Goal: Transaction & Acquisition: Purchase product/service

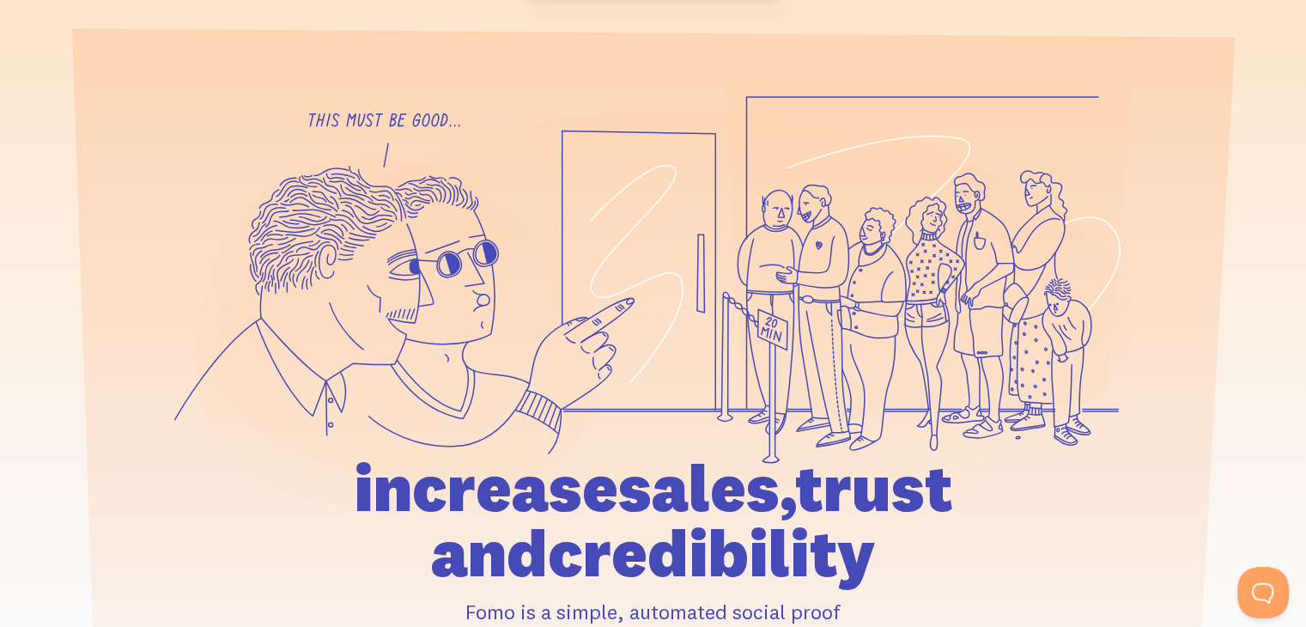
scroll to position [172, 0]
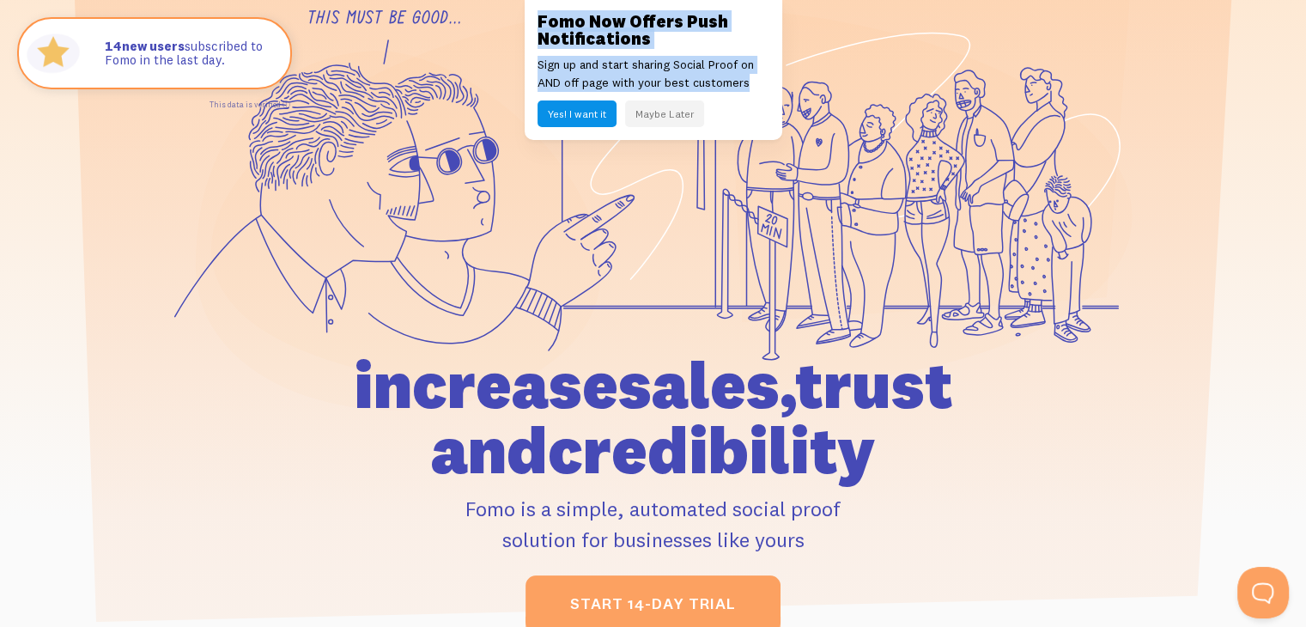
drag, startPoint x: 537, startPoint y: 13, endPoint x: 743, endPoint y: 87, distance: 218.8
click at [743, 87] on div "Fomo Now Offers Push Notifications Sign up and start sharing Social Proof on AN…" at bounding box center [653, 70] width 258 height 140
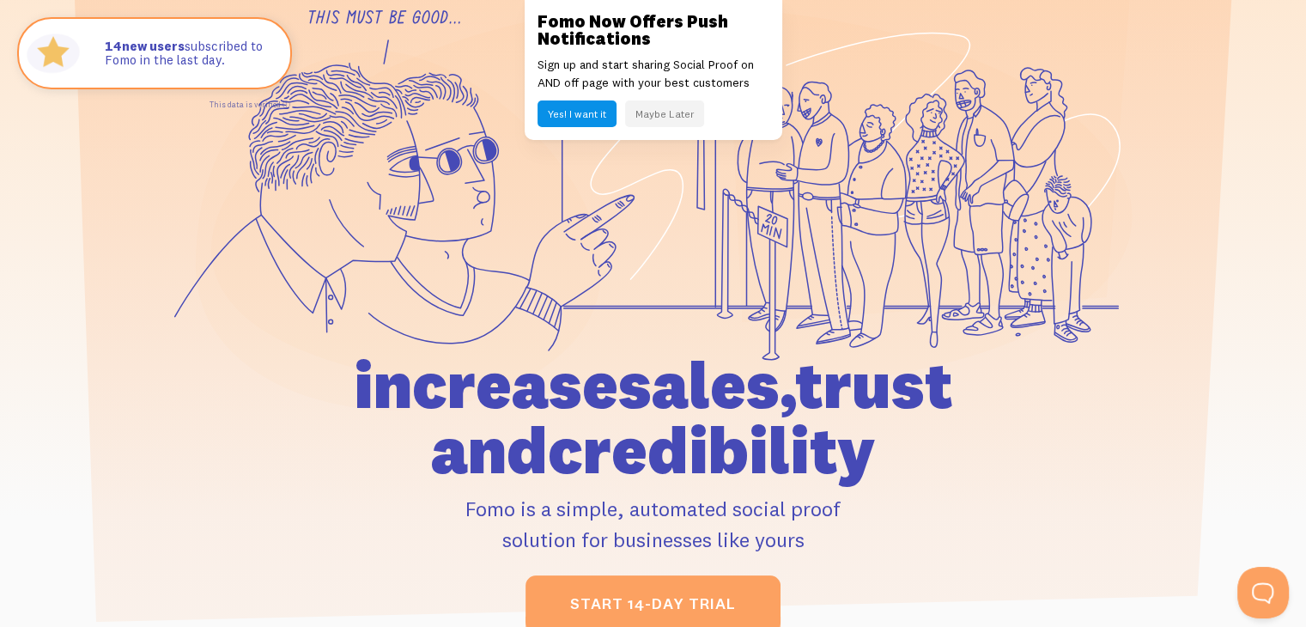
click at [659, 166] on icon at bounding box center [671, 200] width 920 height 389
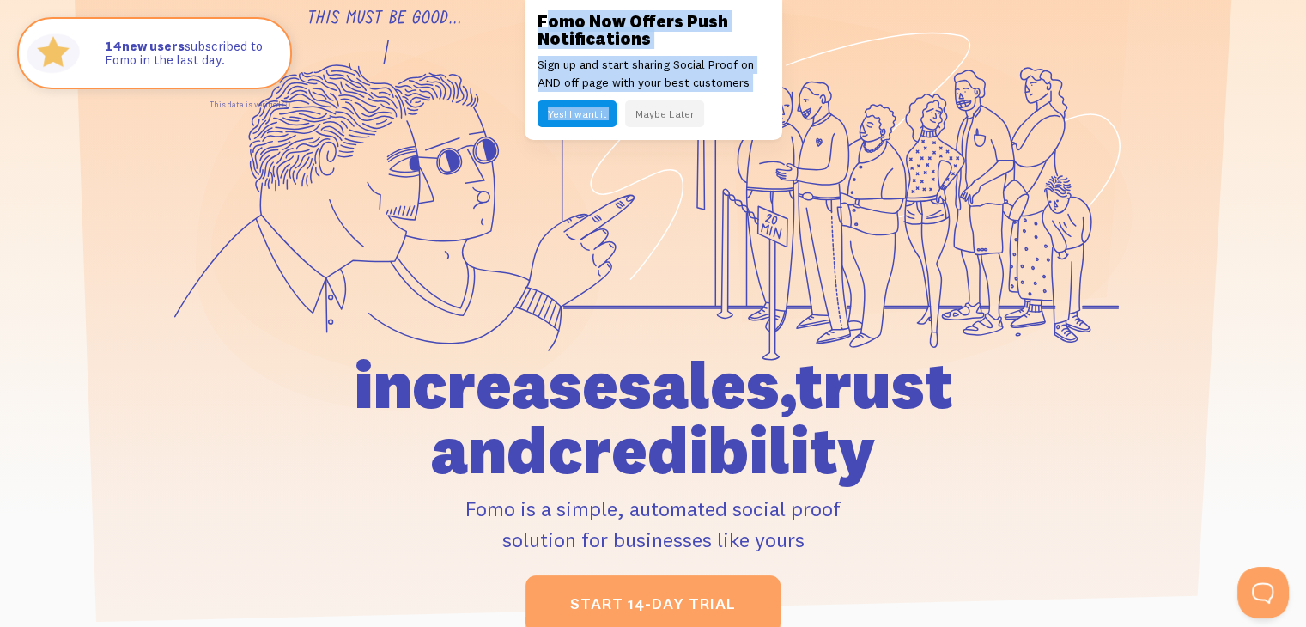
drag, startPoint x: 550, startPoint y: 3, endPoint x: 637, endPoint y: 115, distance: 141.3
click at [637, 115] on div "Fomo Now Offers Push Notifications Sign up and start sharing Social Proof on AN…" at bounding box center [653, 70] width 258 height 140
click at [596, 15] on h3 "Fomo Now Offers Push Notifications" at bounding box center [653, 30] width 232 height 34
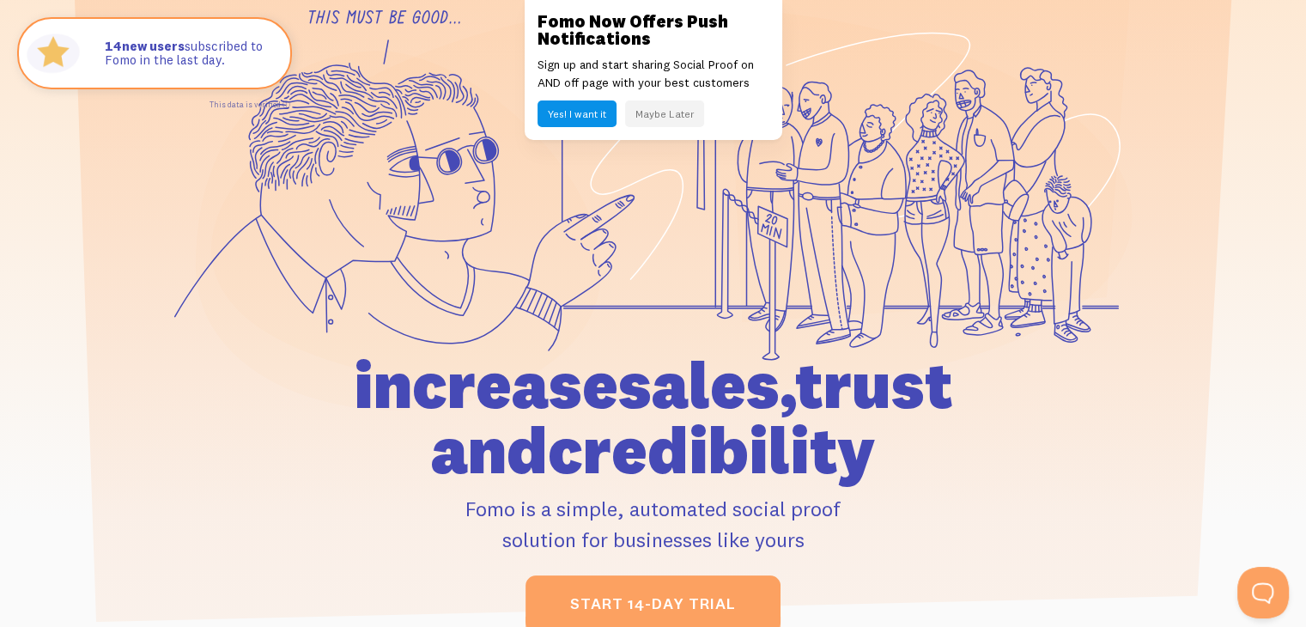
click at [562, 115] on button "Yes! I want it" at bounding box center [576, 113] width 79 height 27
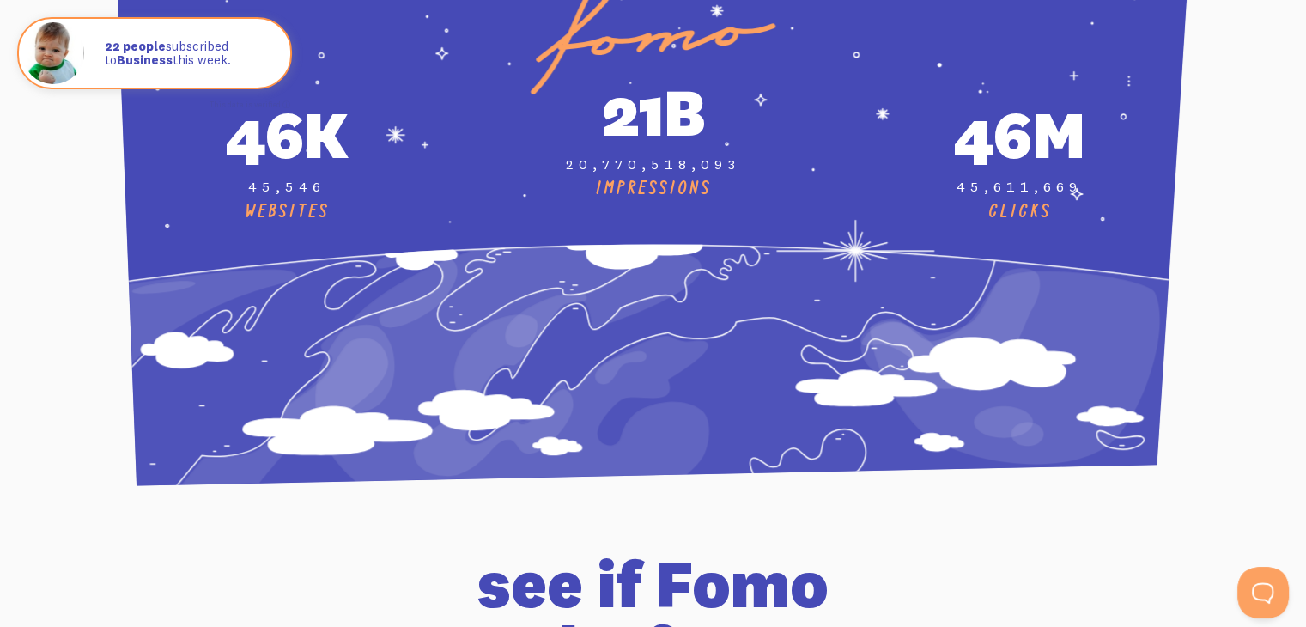
scroll to position [6352, 0]
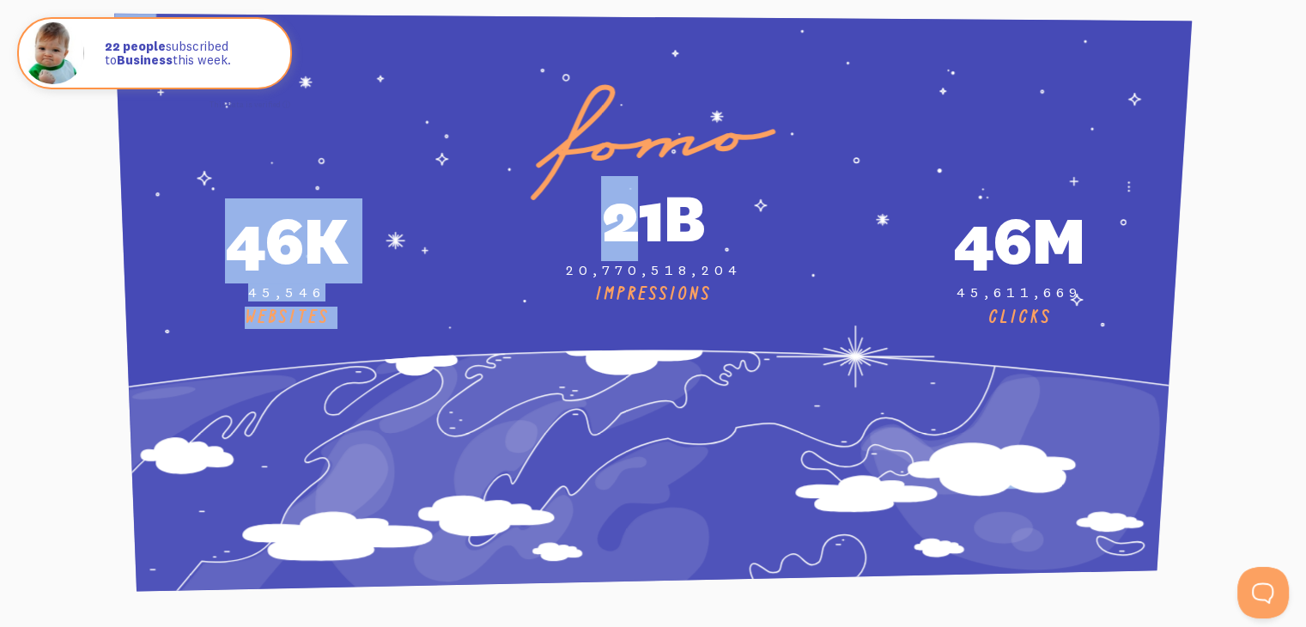
drag, startPoint x: 632, startPoint y: 346, endPoint x: 630, endPoint y: 191, distance: 155.4
click at [630, 191] on div "CLICKS" at bounding box center [653, 304] width 1078 height 583
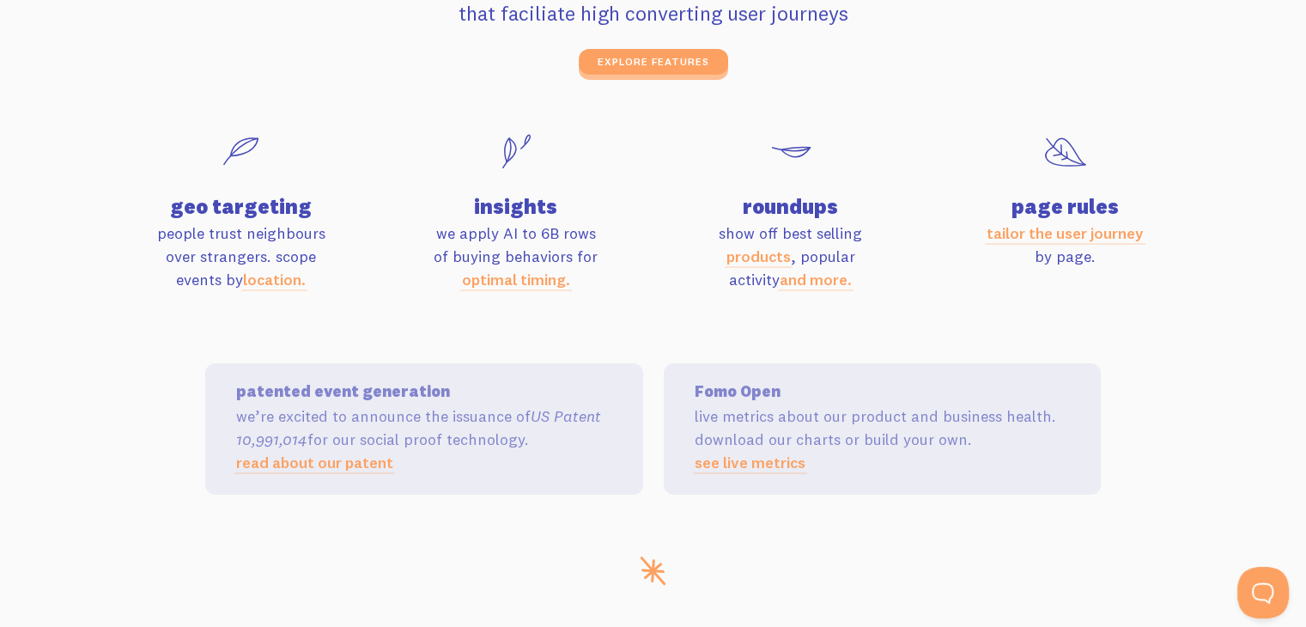
scroll to position [5570, 0]
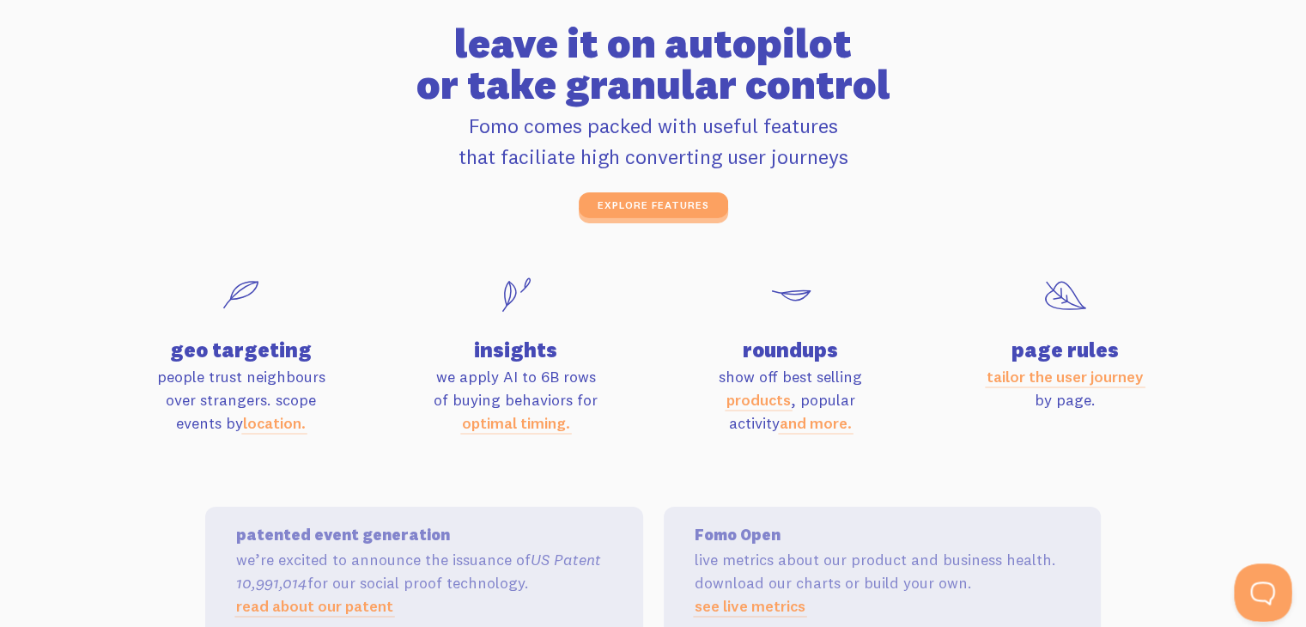
click at [1271, 588] on button "Open Beacon popover" at bounding box center [1260, 589] width 52 height 52
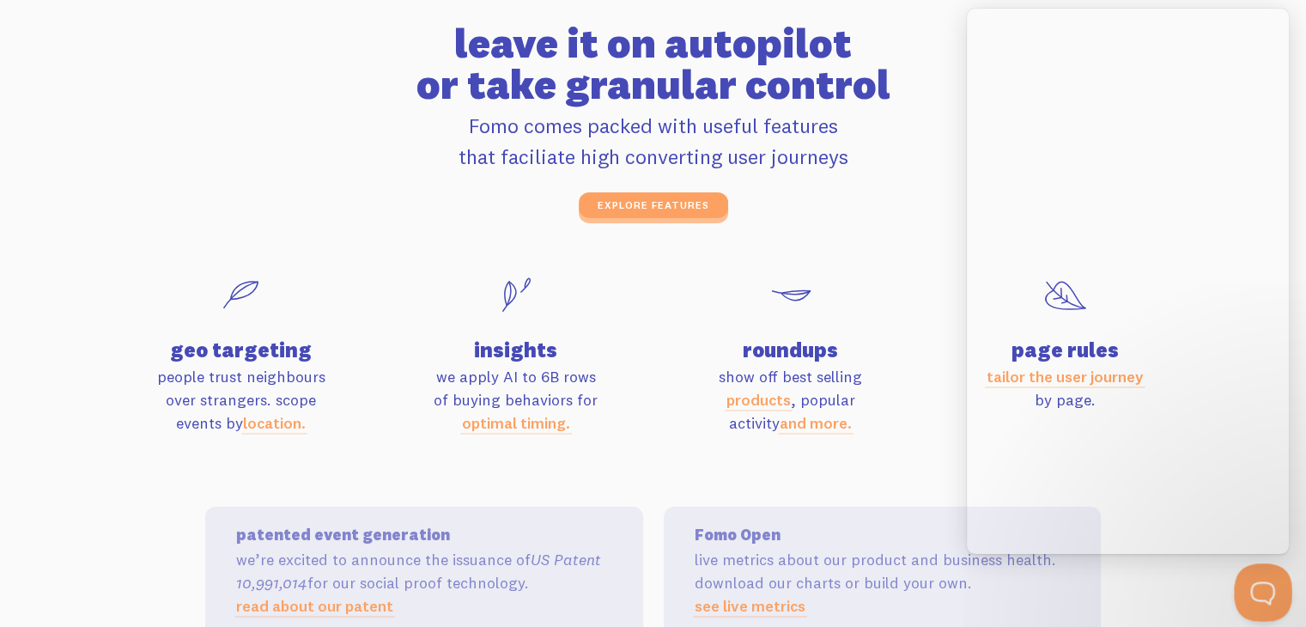
click at [1271, 588] on button "Open Beacon popover" at bounding box center [1260, 589] width 52 height 52
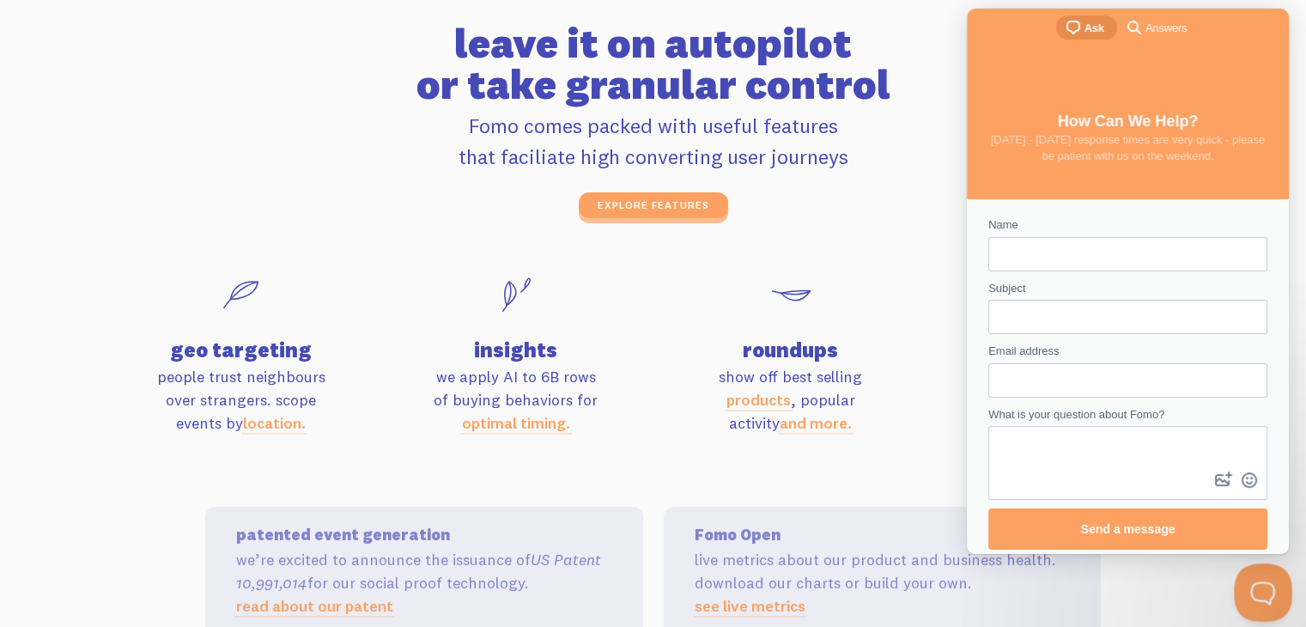
scroll to position [0, 0]
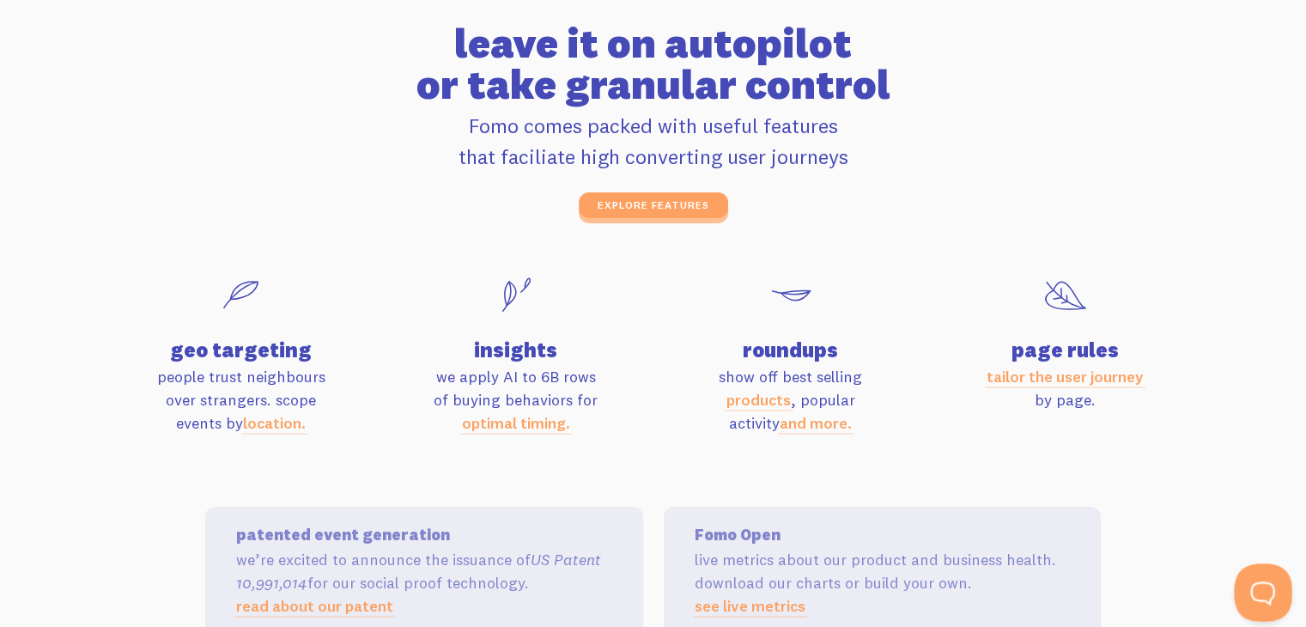
click at [1271, 588] on button "Open Beacon popover" at bounding box center [1260, 589] width 52 height 52
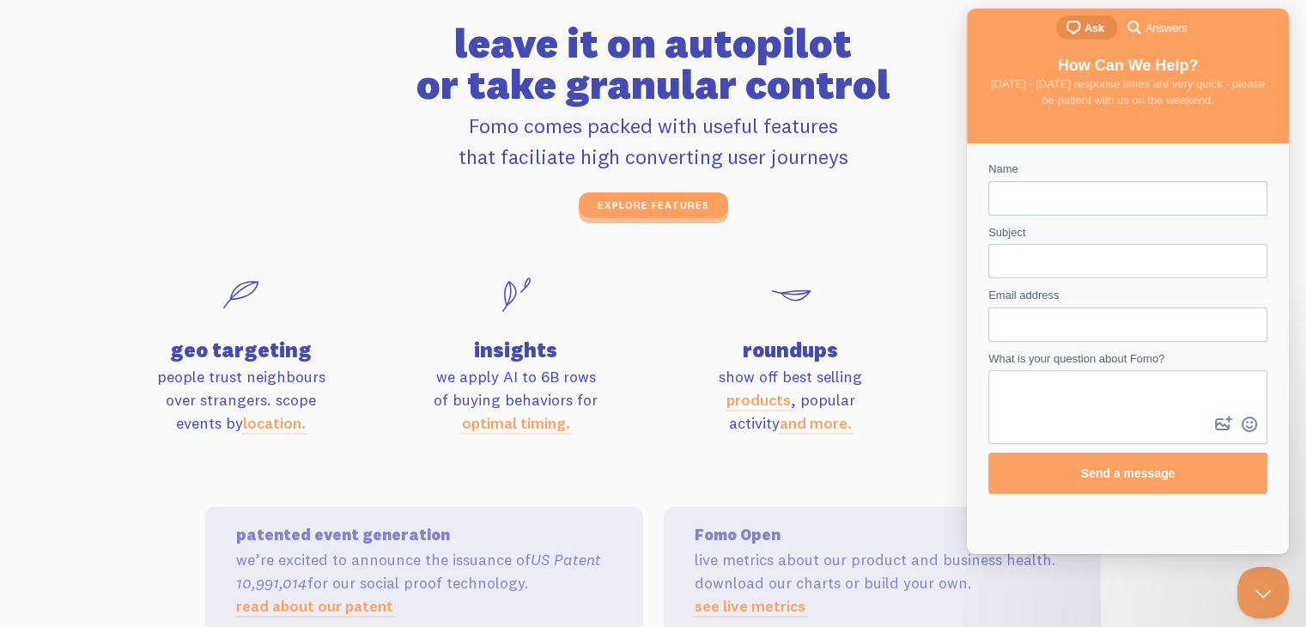
click at [1134, 29] on span "search-medium" at bounding box center [1134, 26] width 21 height 21
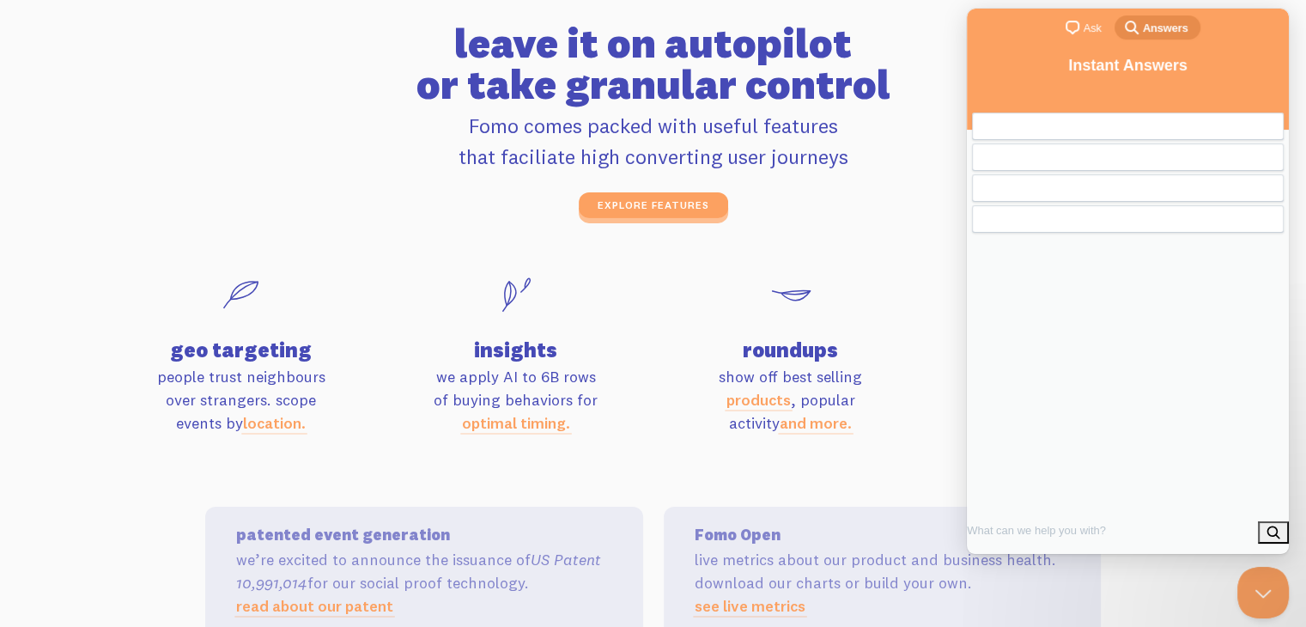
click at [1073, 27] on span "chat-square" at bounding box center [1072, 27] width 21 height 21
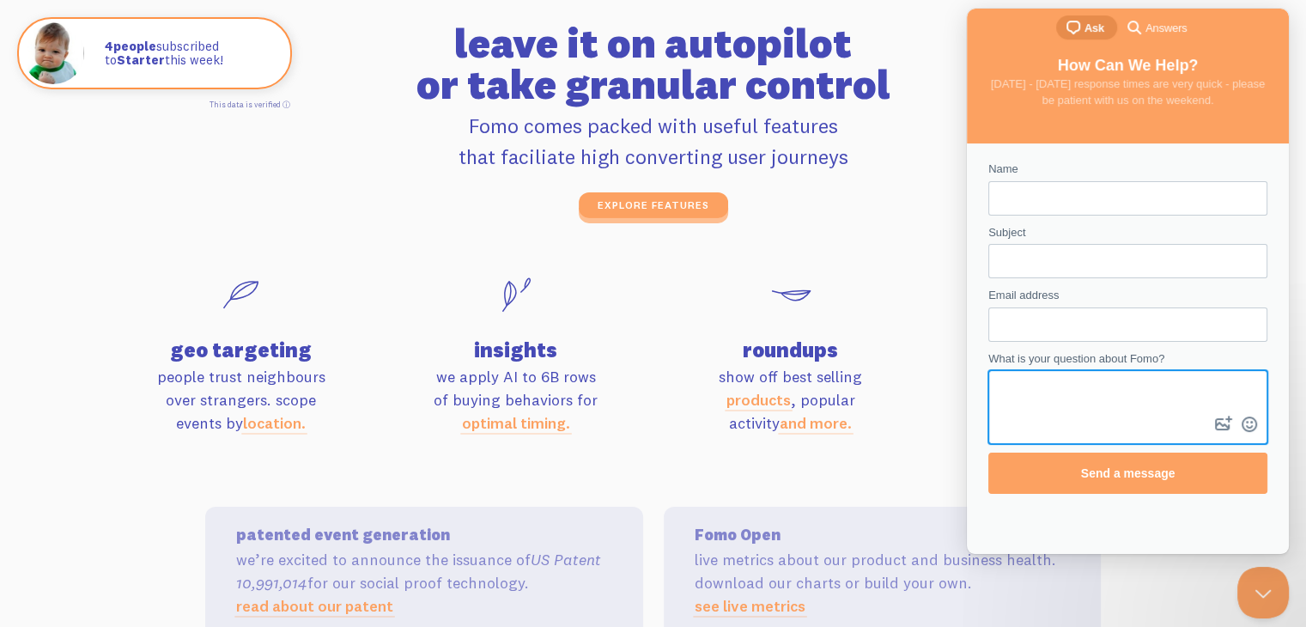
click at [1017, 389] on textarea "What is your question about Fomo?" at bounding box center [1128, 392] width 276 height 40
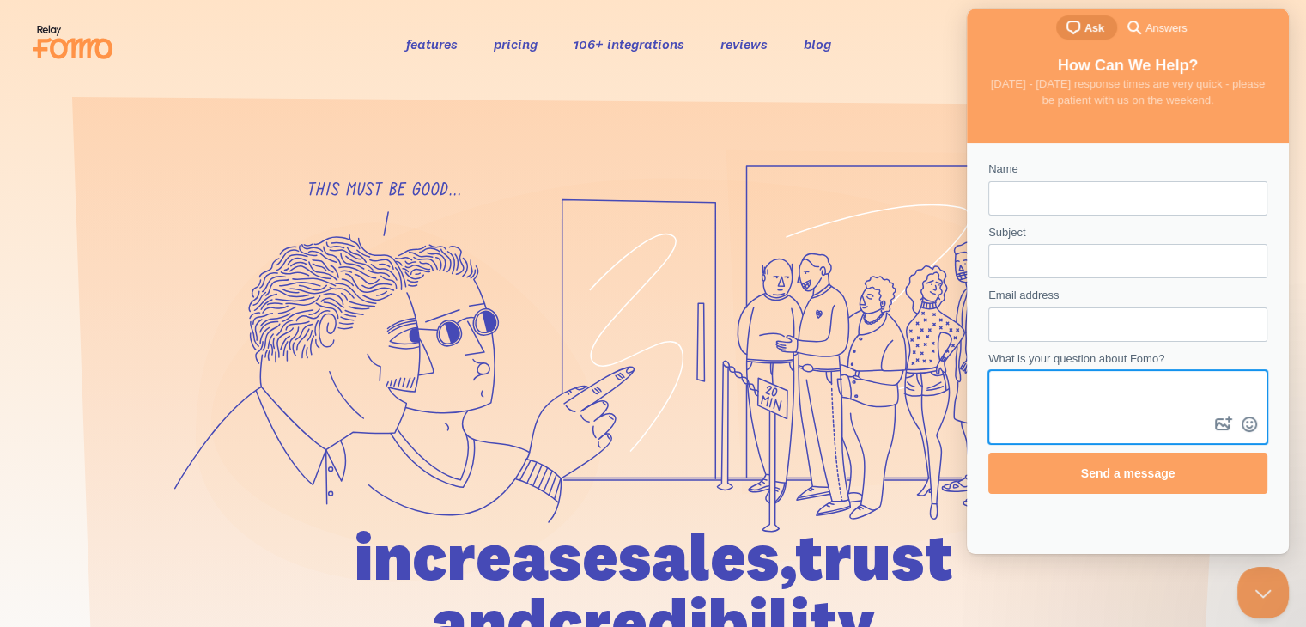
click at [435, 66] on div "features pricing 106+ integrations reviews blog log in sign up log in sign up" at bounding box center [653, 44] width 1244 height 46
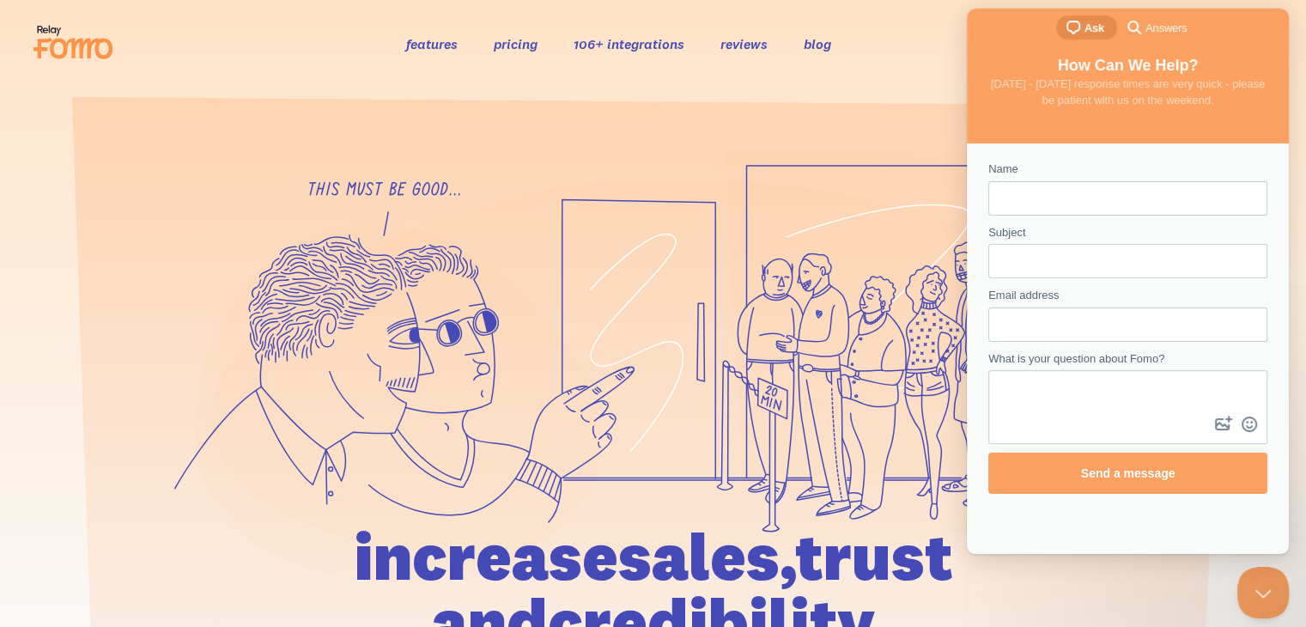
click at [306, 384] on icon at bounding box center [398, 401] width 405 height 359
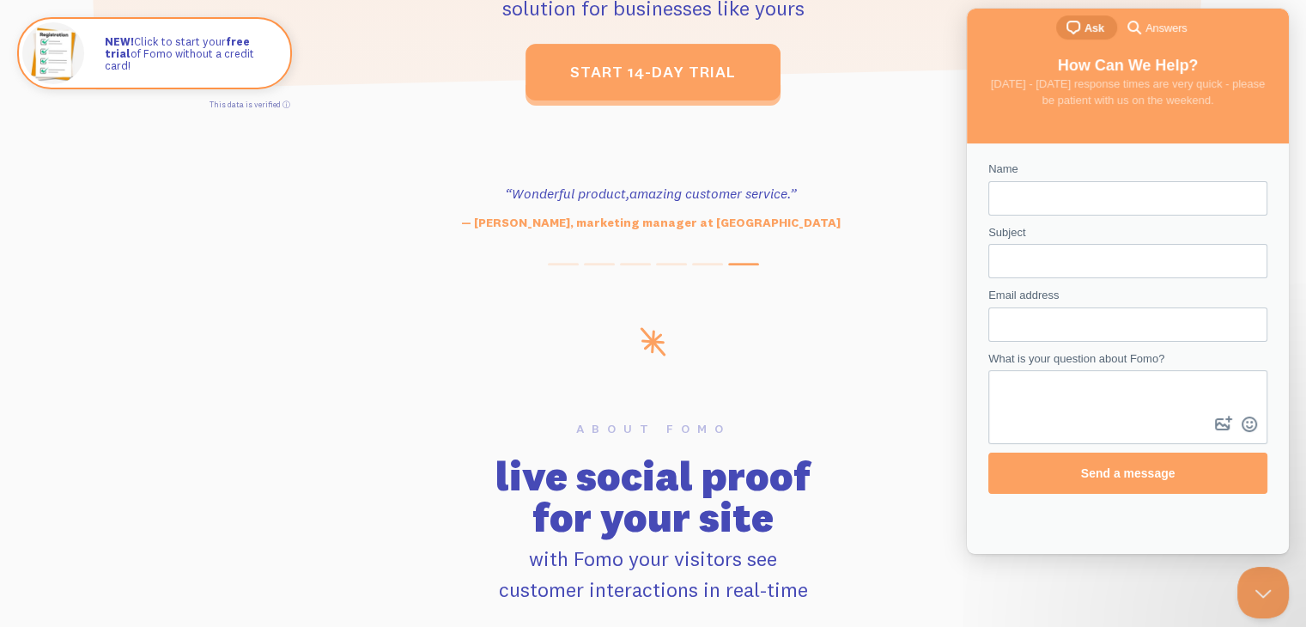
scroll to position [601, 0]
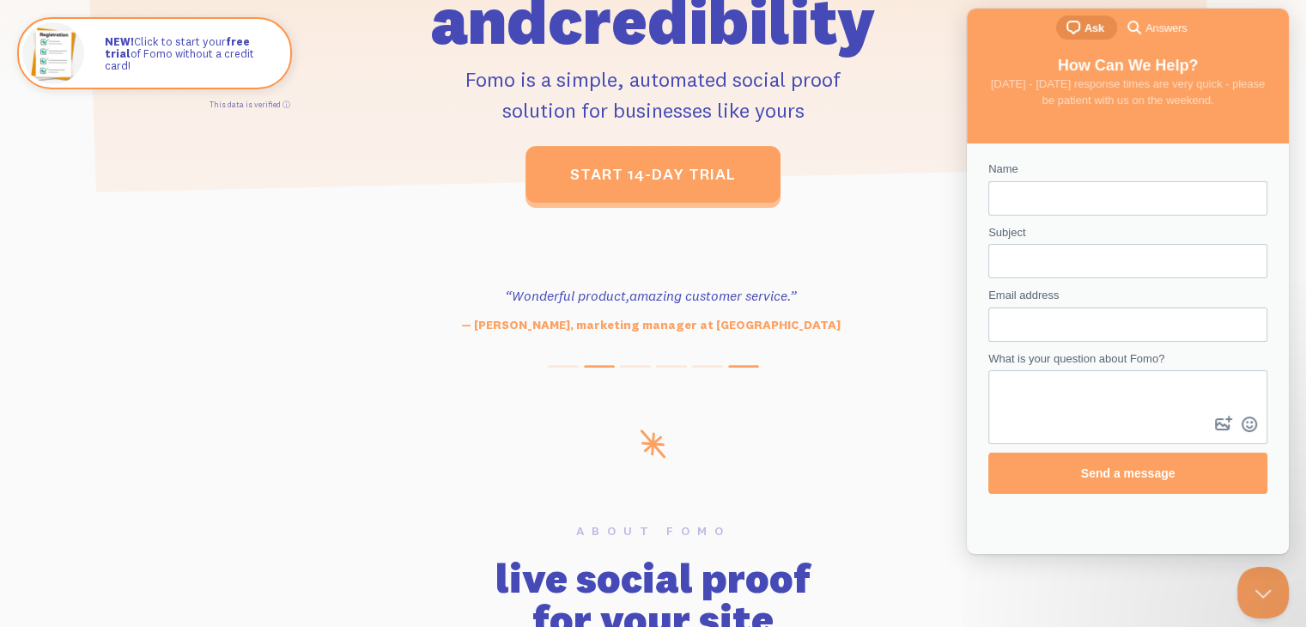
click at [584, 365] on span at bounding box center [599, 366] width 31 height 3
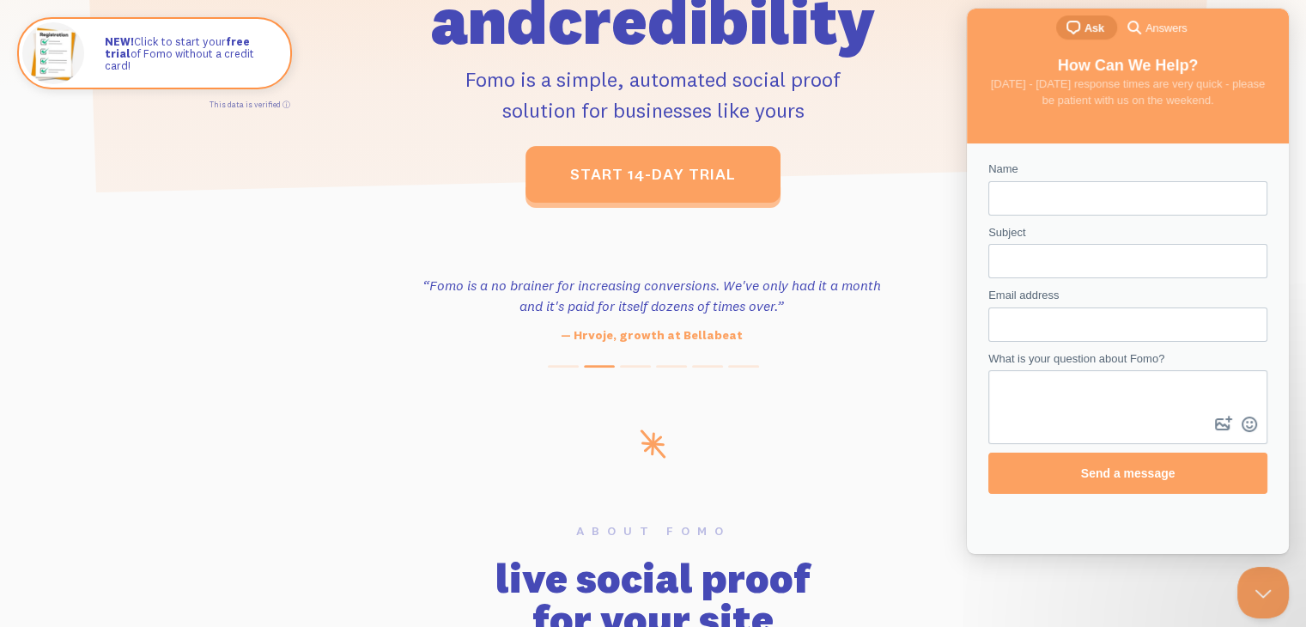
click at [628, 361] on div "“Outstanding, exceeding our expectations. We're seeing immediate results from t…" at bounding box center [653, 321] width 1306 height 93
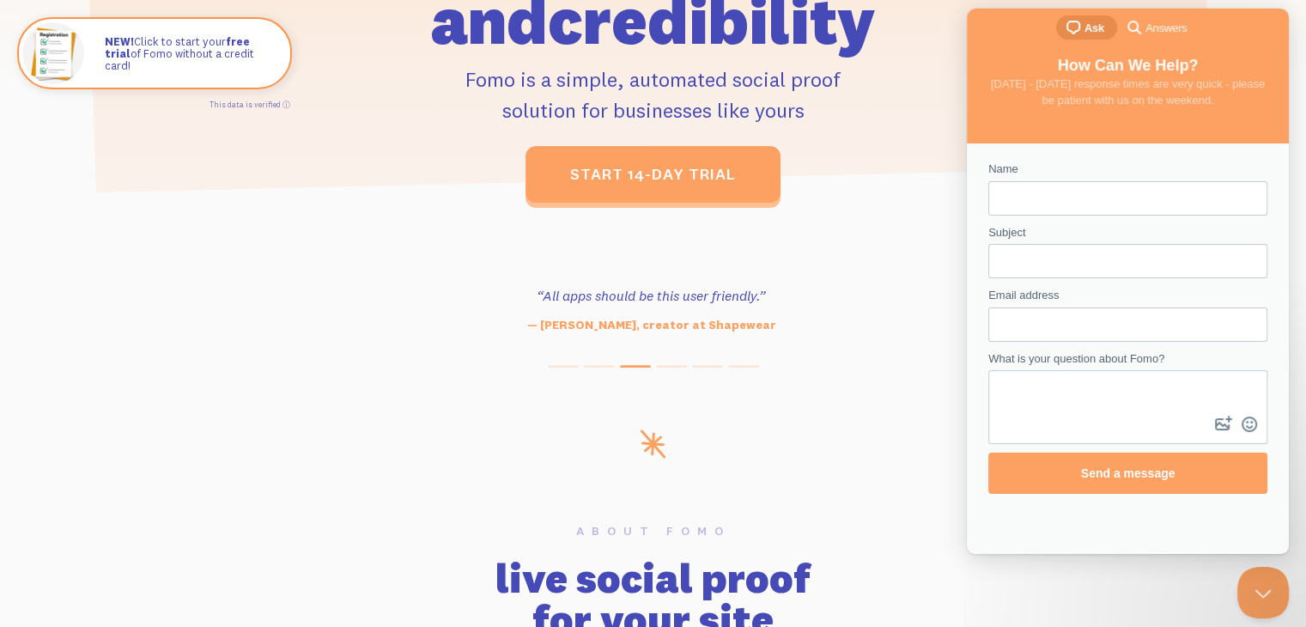
click at [633, 366] on button at bounding box center [635, 366] width 31 height 3
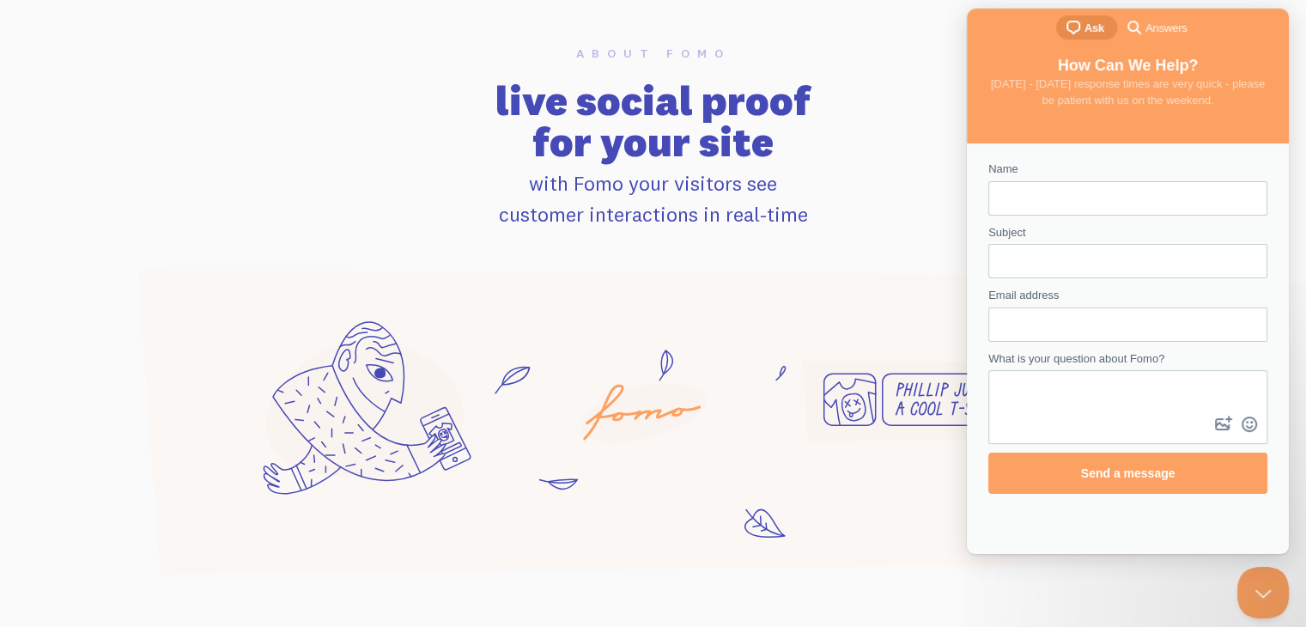
scroll to position [1545, 0]
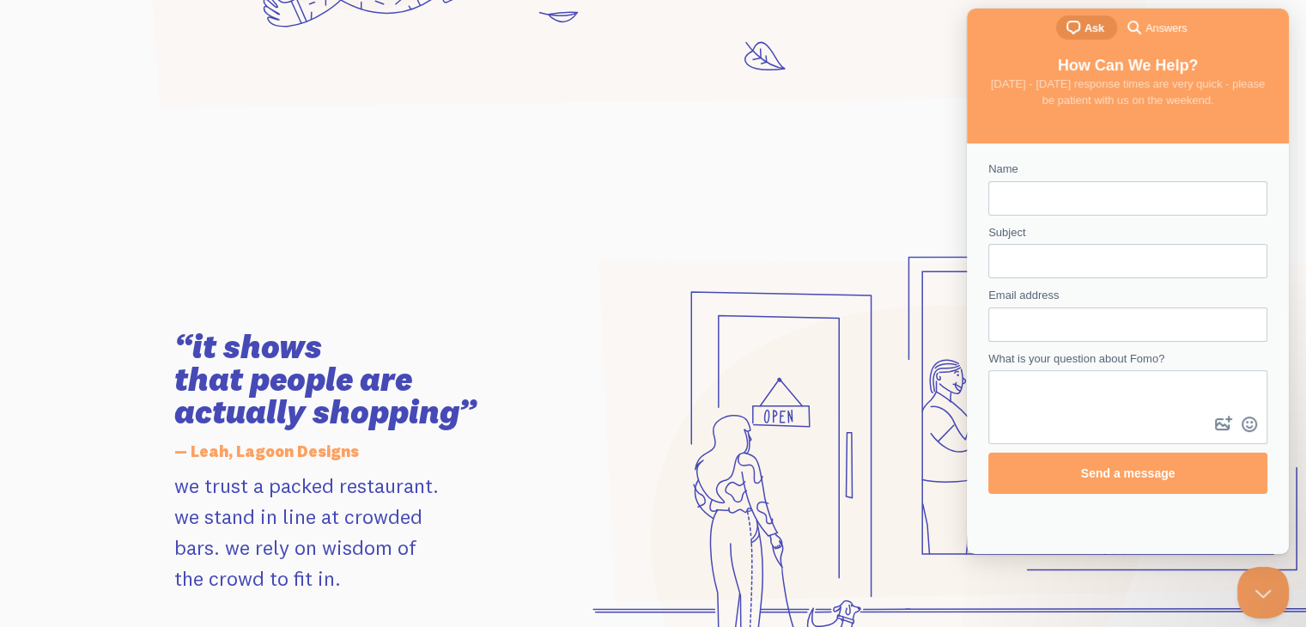
click at [729, 199] on div at bounding box center [857, 462] width 571 height 578
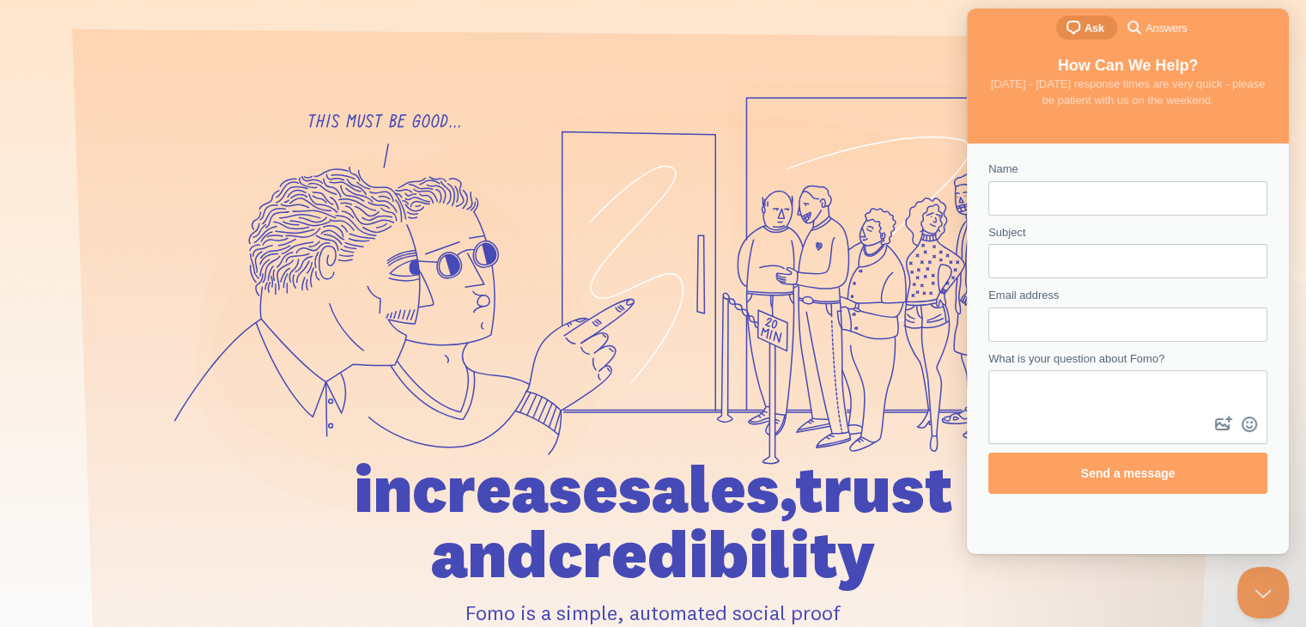
scroll to position [0, 0]
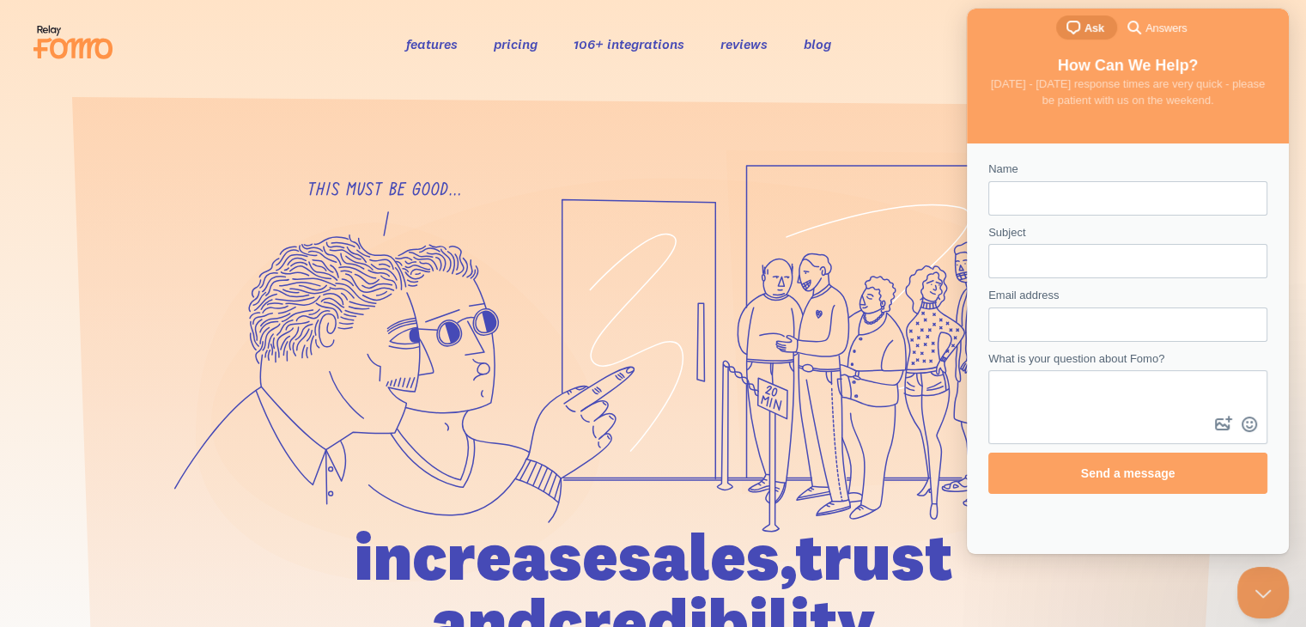
click at [879, 44] on div "features pricing 106+ integrations reviews blog log in sign up log in sign up" at bounding box center [653, 44] width 1244 height 46
click at [1266, 590] on button "Close Beacon popover" at bounding box center [1260, 589] width 52 height 52
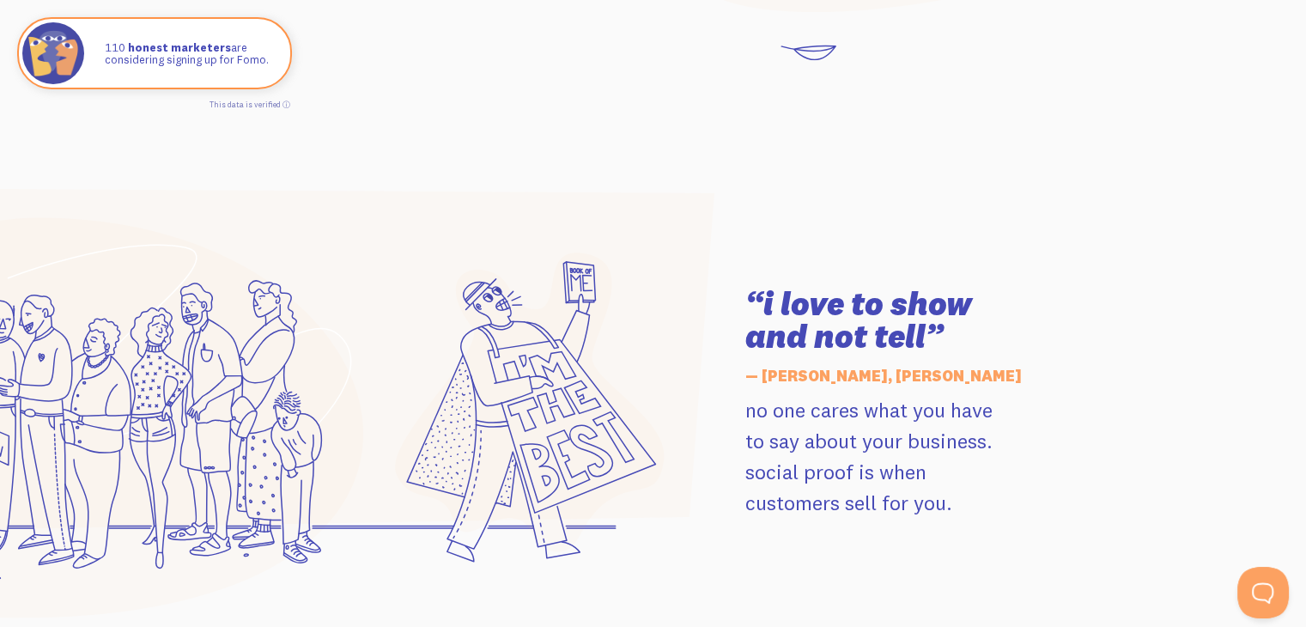
scroll to position [2318, 0]
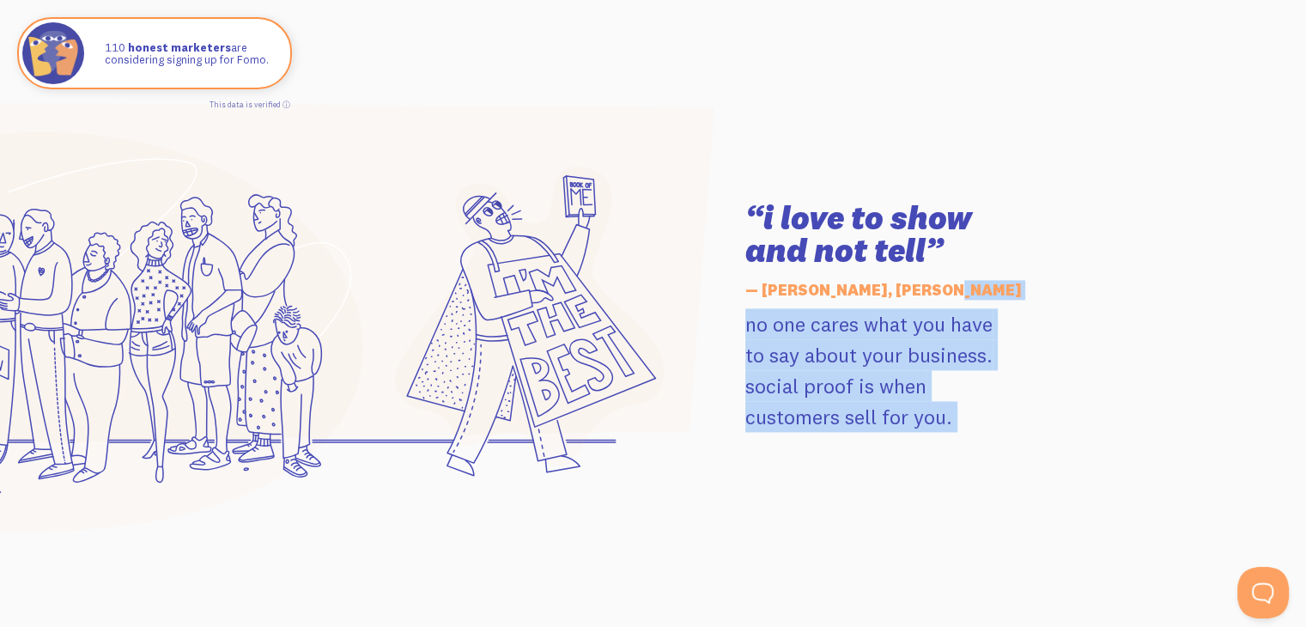
drag, startPoint x: 948, startPoint y: 270, endPoint x: 715, endPoint y: 191, distance: 245.7
click at [713, 191] on div "“i love to show and not tell” — [PERSON_NAME], [PERSON_NAME] no one cares what …" at bounding box center [653, 316] width 979 height 429
click at [732, 197] on div at bounding box center [449, 316] width 571 height 429
drag, startPoint x: 732, startPoint y: 197, endPoint x: 812, endPoint y: 270, distance: 107.6
click at [812, 270] on div "“i love to show and not tell” — [PERSON_NAME], [PERSON_NAME] no one cares what …" at bounding box center [653, 316] width 979 height 429
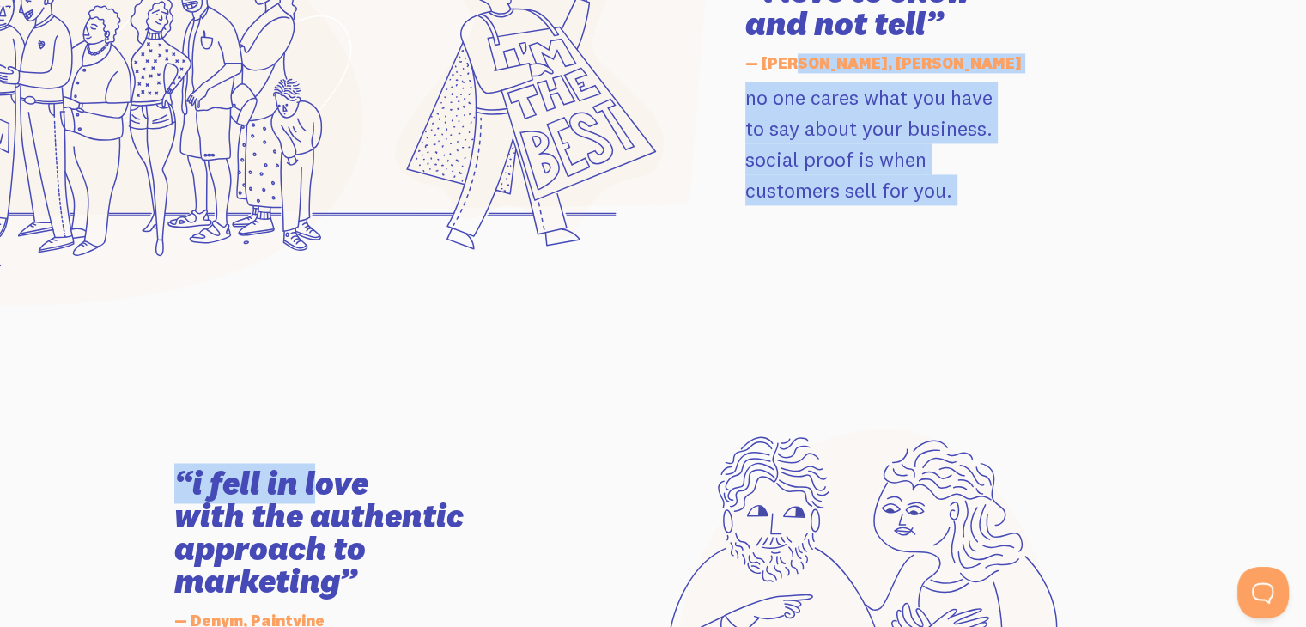
scroll to position [2404, 0]
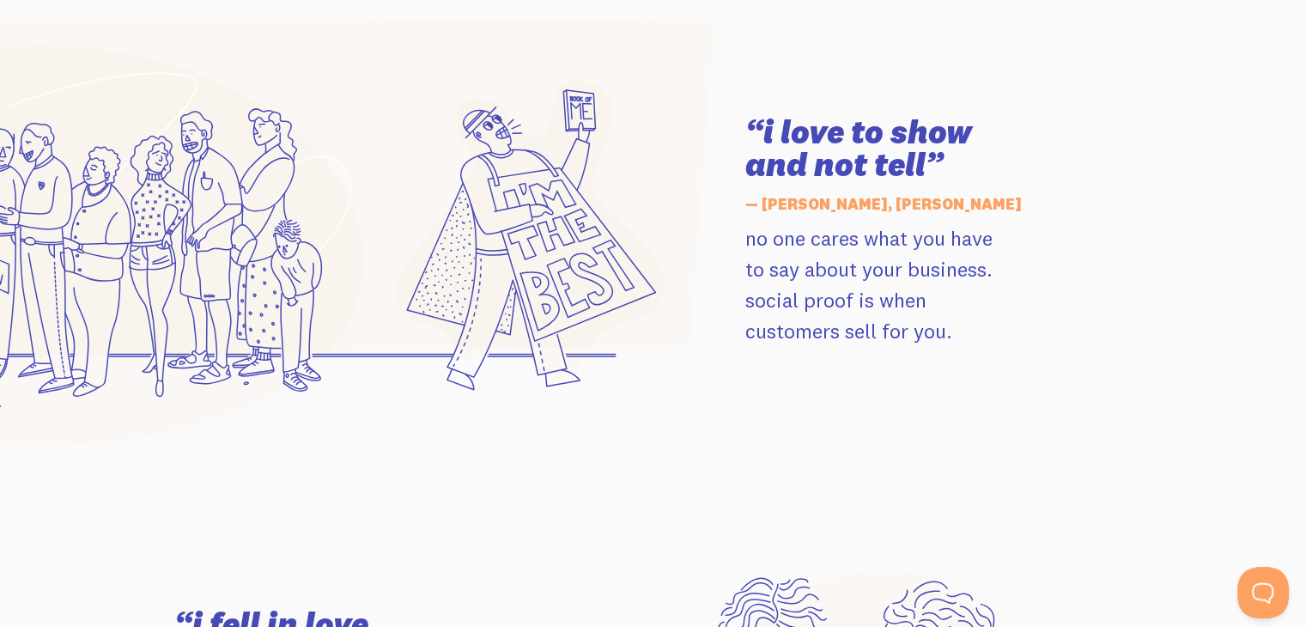
click at [824, 137] on h3 "“i love to show and not tell”" at bounding box center [938, 148] width 387 height 65
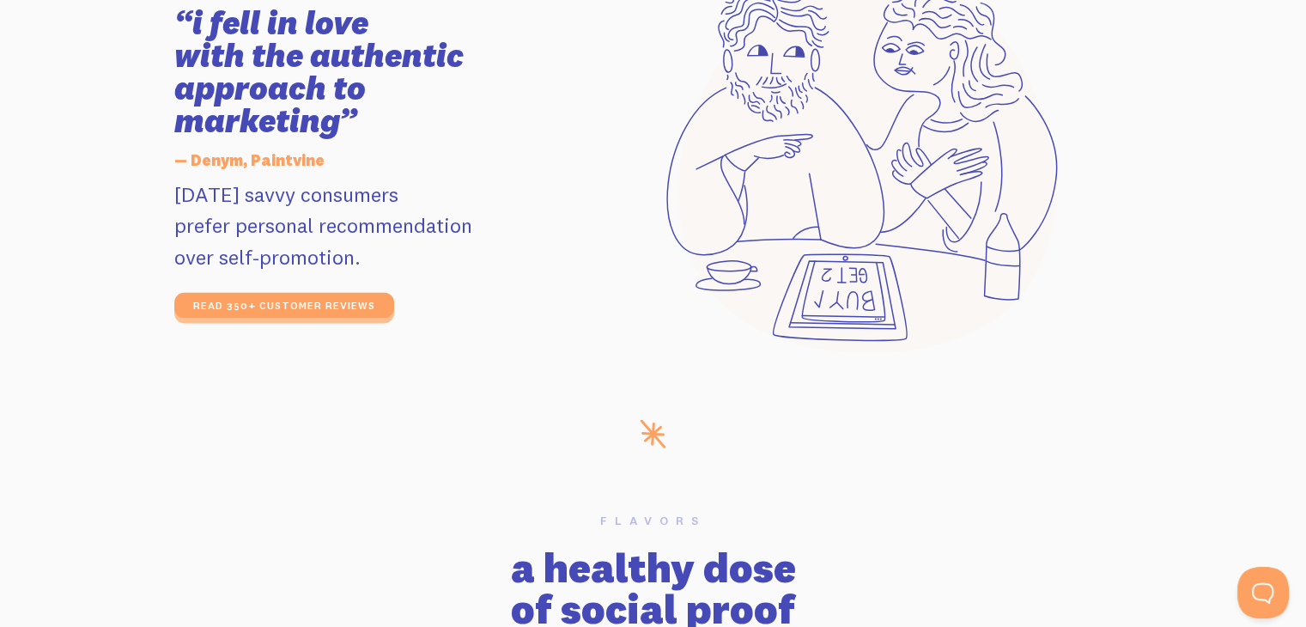
scroll to position [2919, 0]
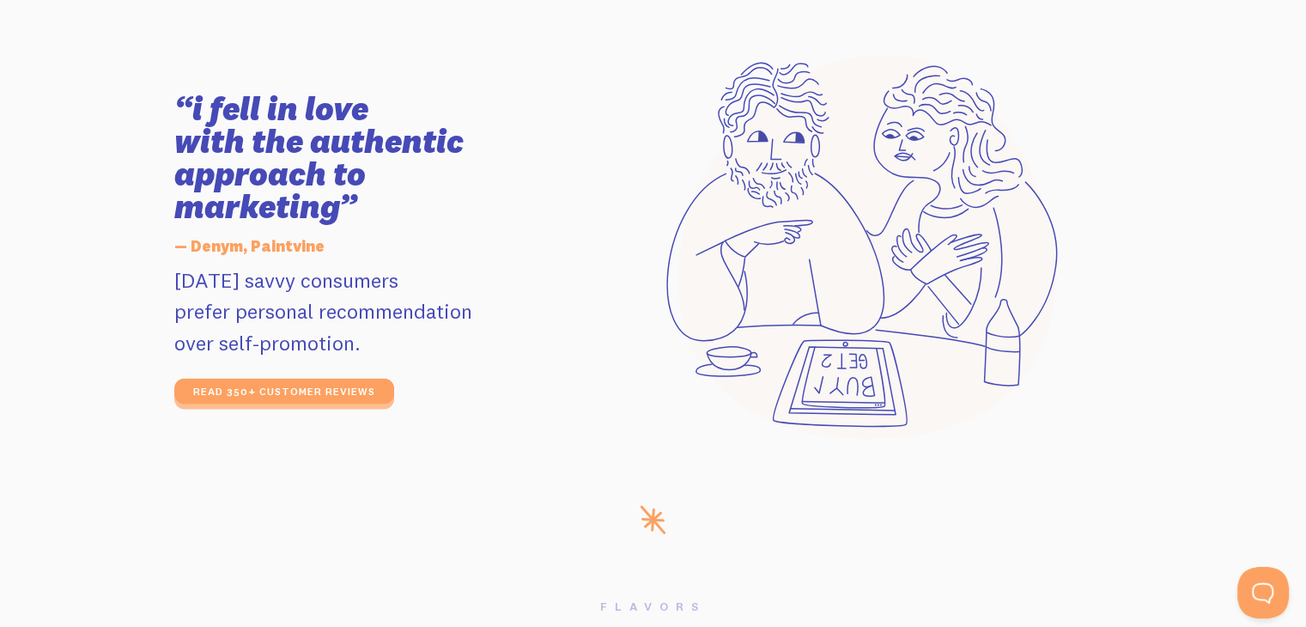
drag, startPoint x: 355, startPoint y: 348, endPoint x: 159, endPoint y: 183, distance: 256.5
click at [158, 183] on section "“i fell in love with the authentic approach to marketing” — Denym, Paintvine [D…" at bounding box center [653, 248] width 1306 height 512
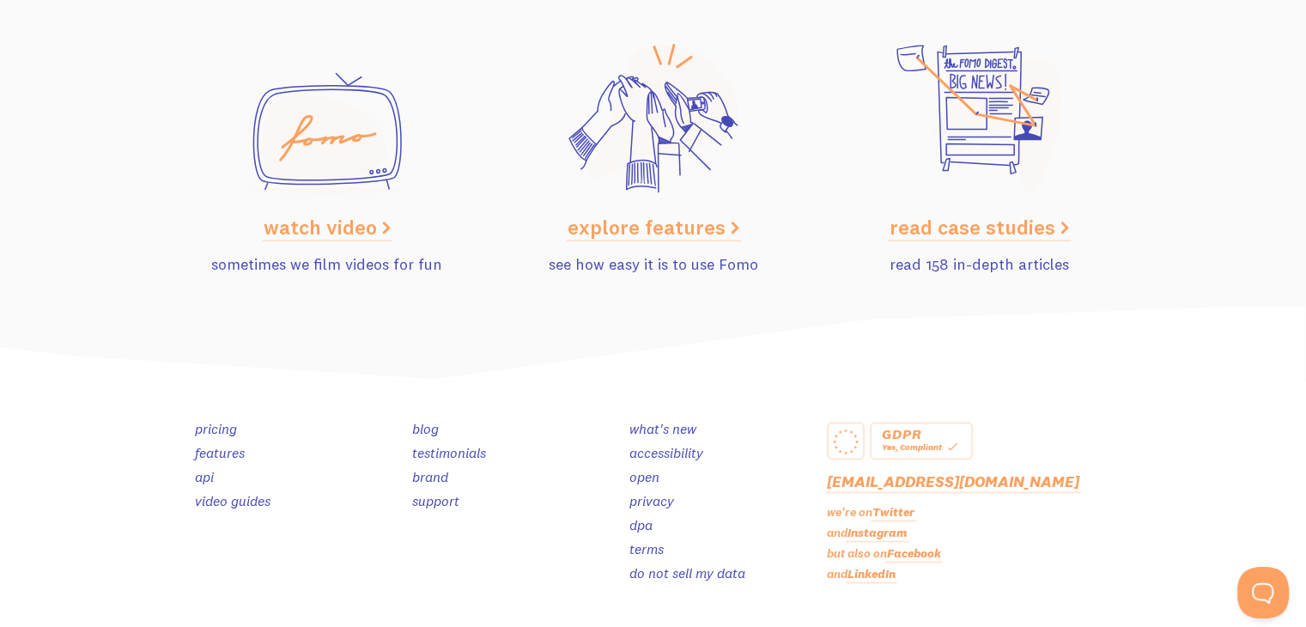
scroll to position [8746, 0]
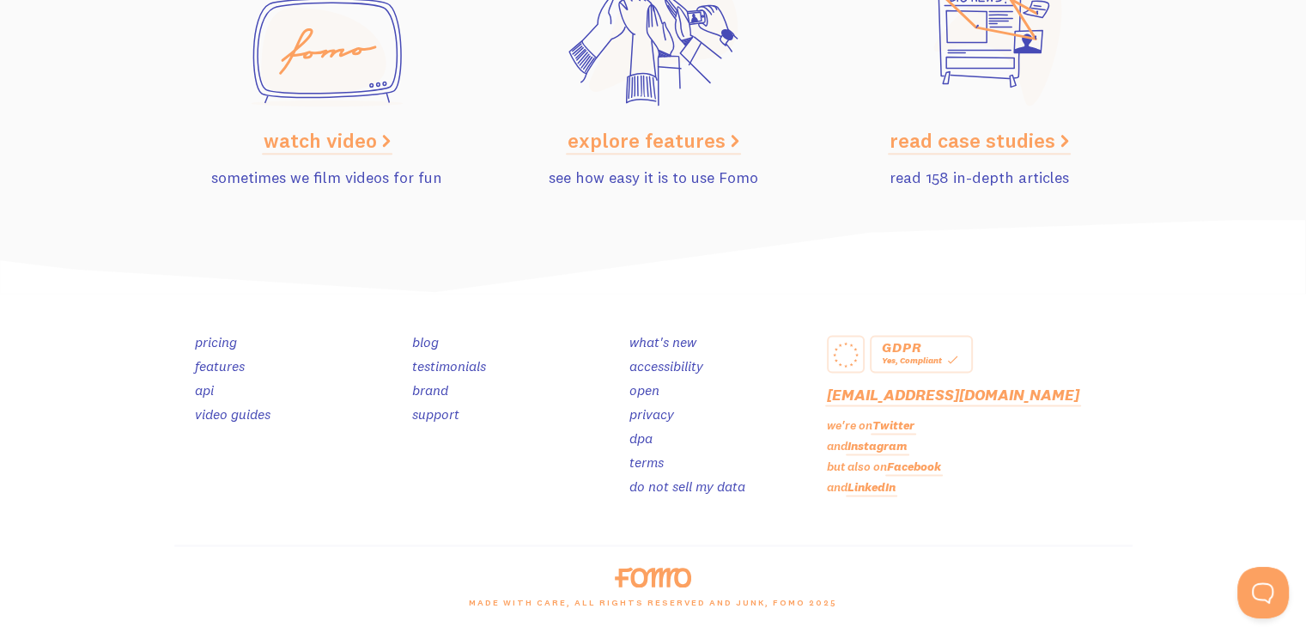
click at [886, 443] on link "Instagram" at bounding box center [877, 445] width 60 height 15
click at [904, 431] on link "Twitter" at bounding box center [893, 424] width 42 height 15
click at [870, 484] on link "LinkedIn" at bounding box center [871, 486] width 48 height 15
click at [216, 344] on link "pricing" at bounding box center [216, 341] width 42 height 17
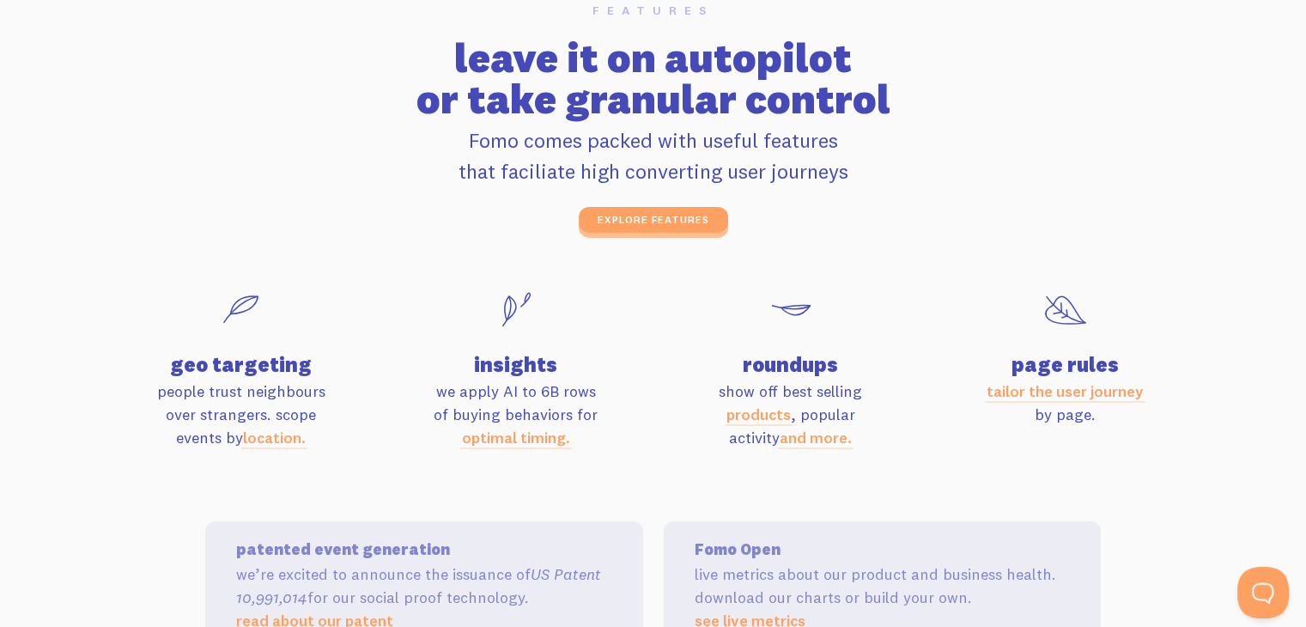
scroll to position [5484, 0]
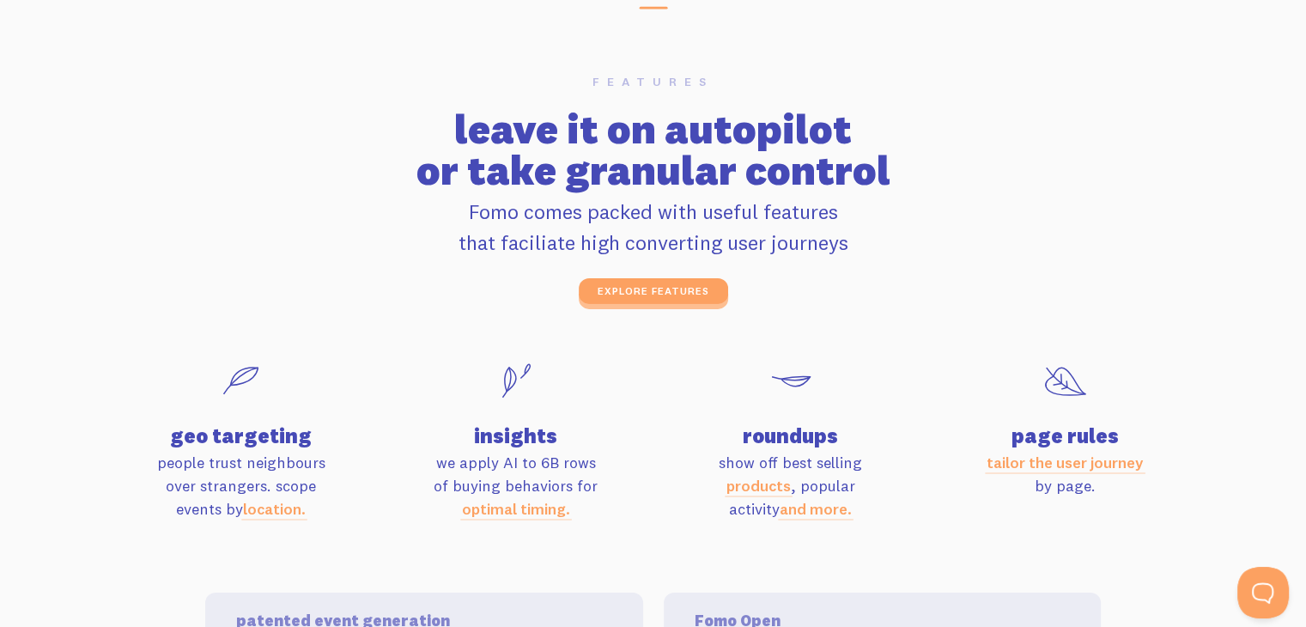
drag, startPoint x: 1123, startPoint y: 306, endPoint x: 1190, endPoint y: 131, distance: 187.5
click at [1190, 131] on section "features leave it on autopilot or take granular control Fomo comes packed with …" at bounding box center [653, 400] width 1306 height 772
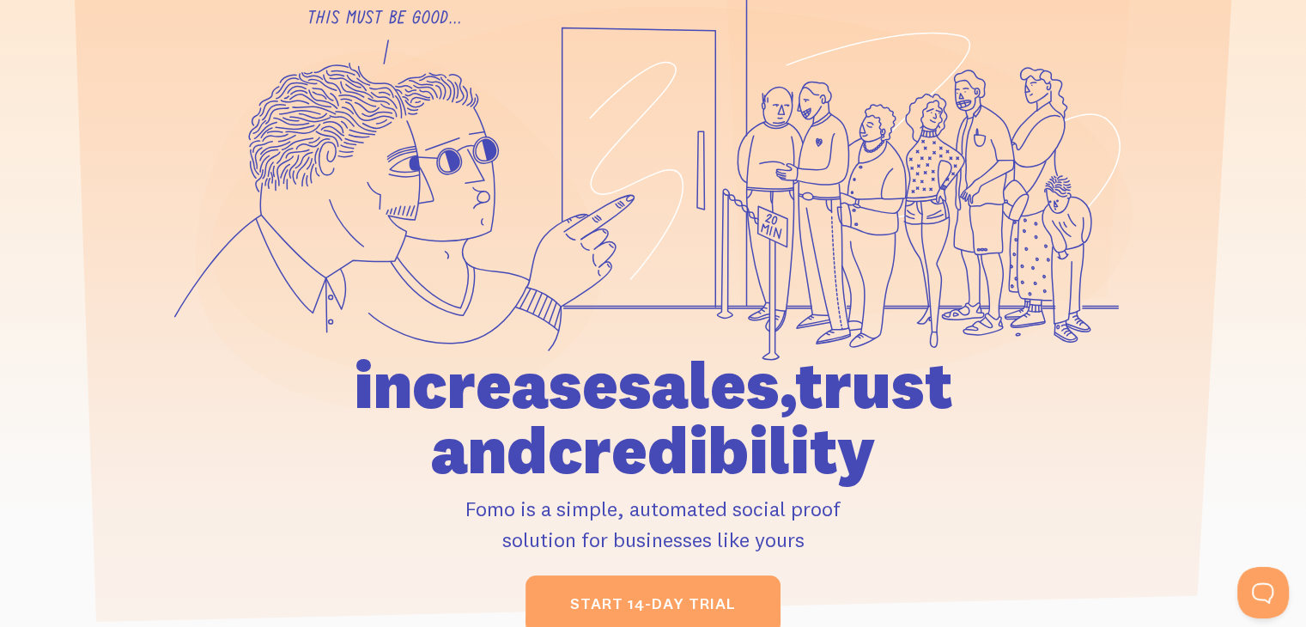
scroll to position [0, 0]
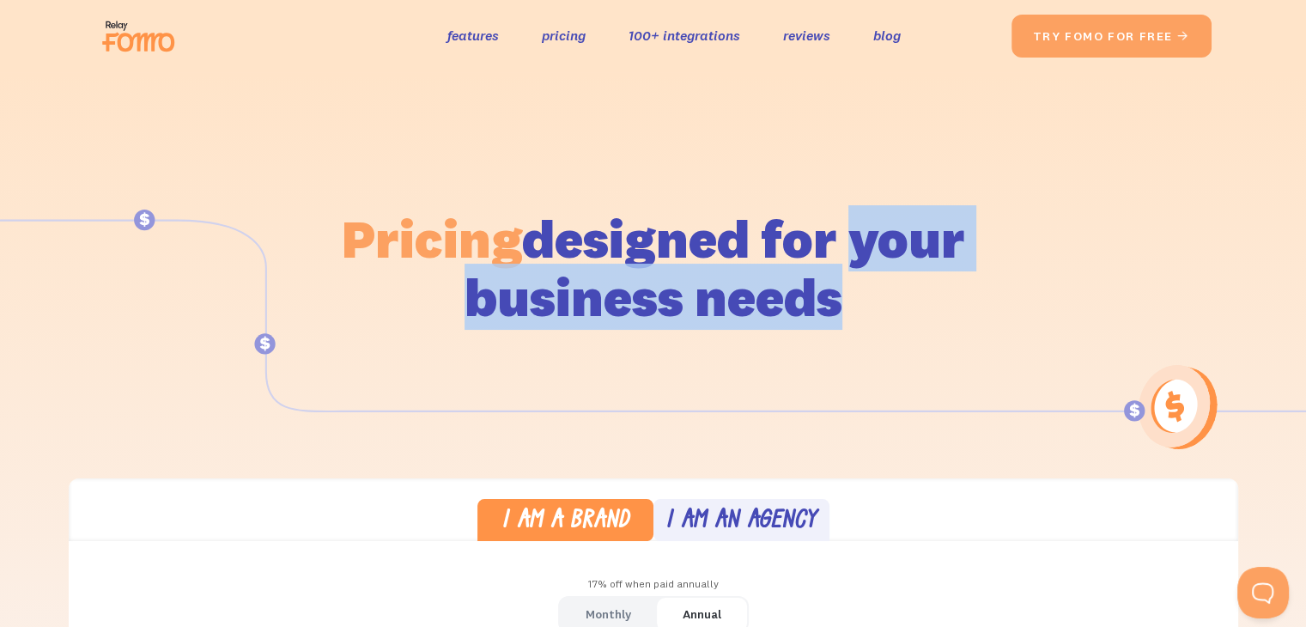
drag, startPoint x: 357, startPoint y: 269, endPoint x: 965, endPoint y: 296, distance: 608.4
click at [965, 296] on div "Pricing designed for your business needs" at bounding box center [653, 243] width 979 height 343
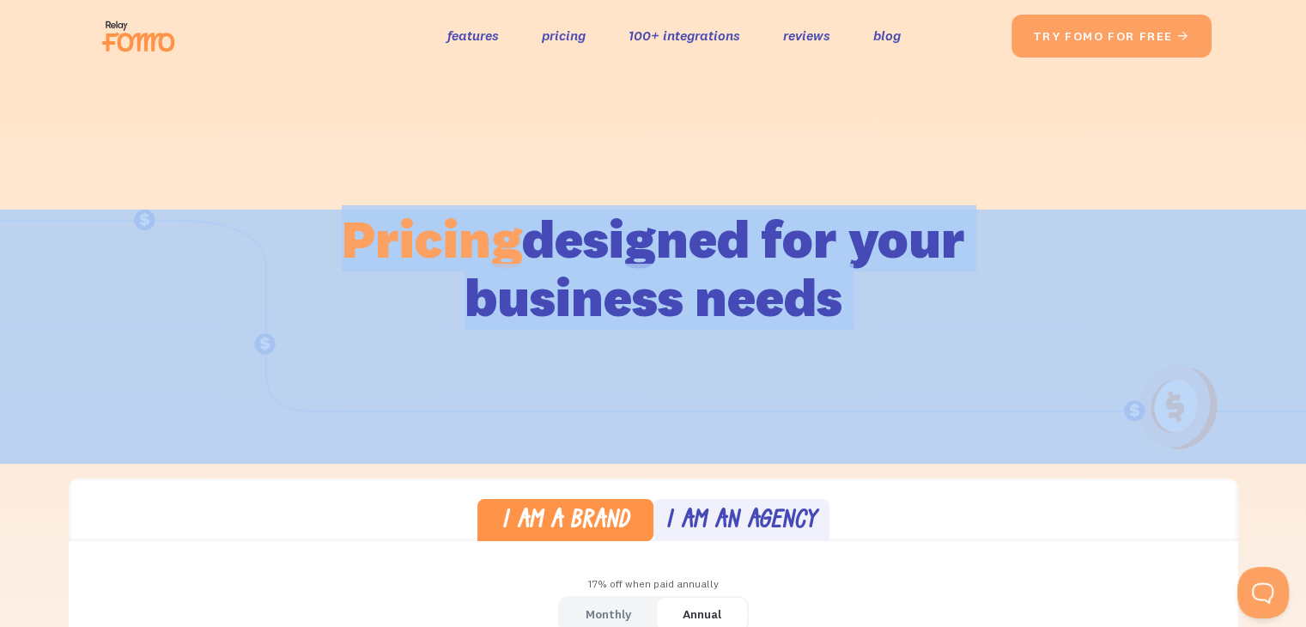
drag, startPoint x: 965, startPoint y: 296, endPoint x: 154, endPoint y: 118, distance: 830.6
click at [154, 118] on div "Pricing designed for your business needs" at bounding box center [653, 243] width 1306 height 343
click at [380, 177] on div "Pricing designed for your business needs" at bounding box center [653, 243] width 979 height 343
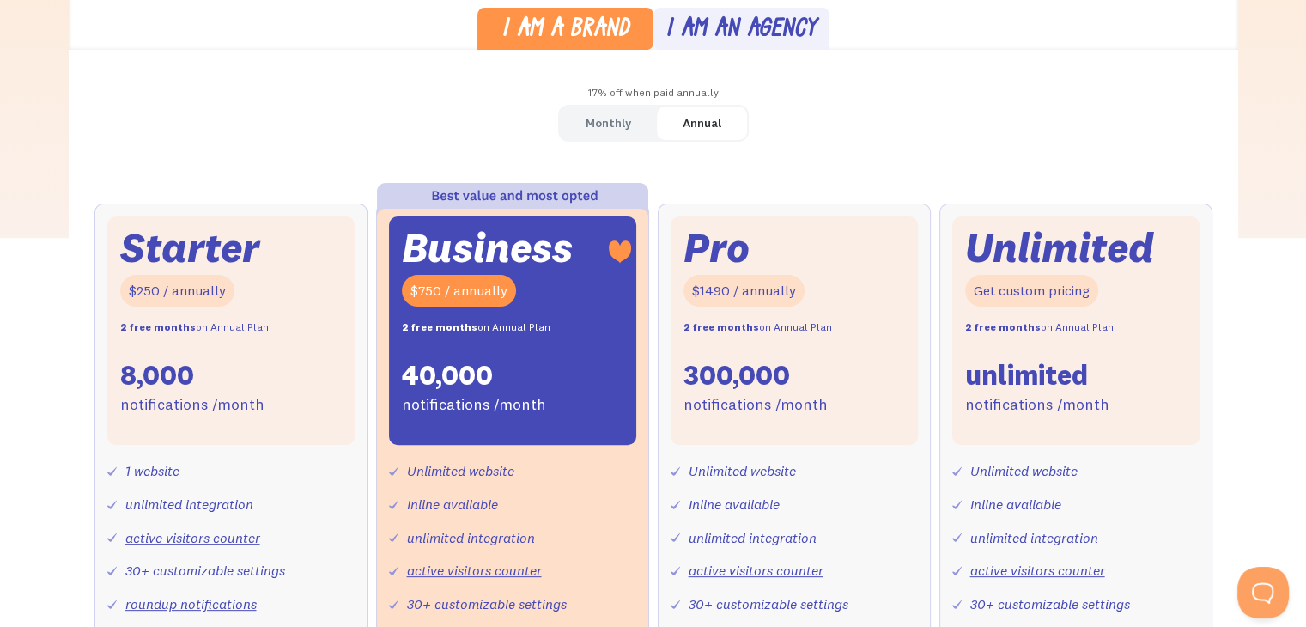
scroll to position [429, 0]
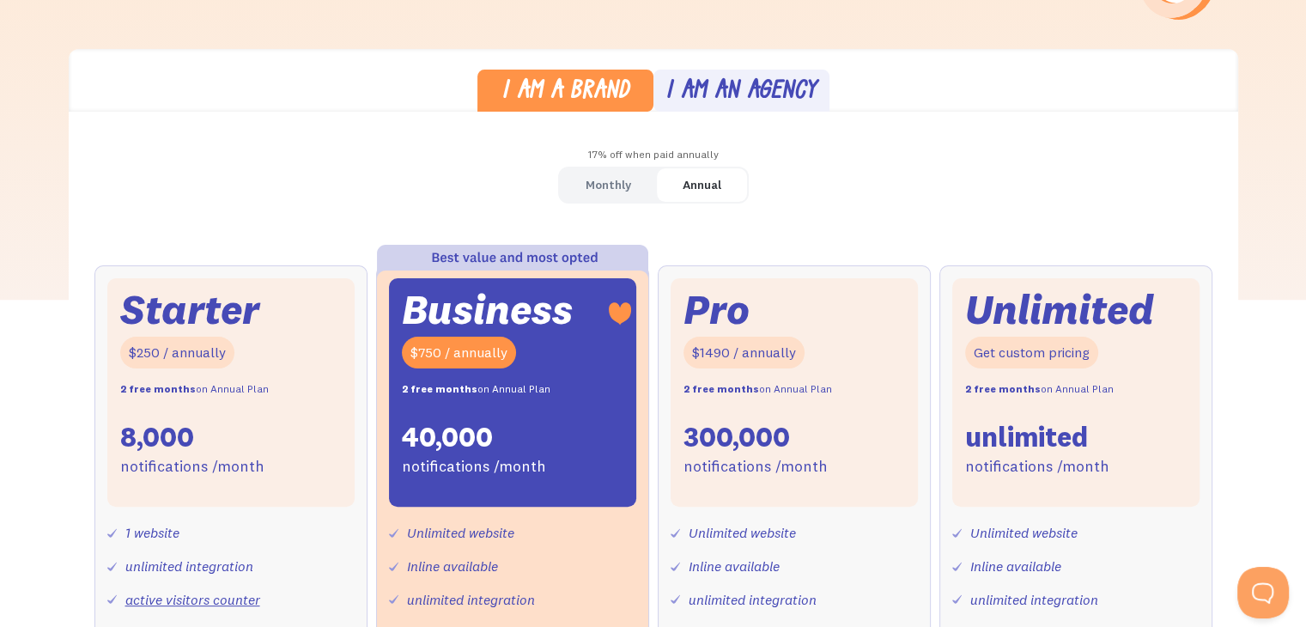
click at [268, 334] on div "Starter $250 / annually 2 free months on Annual Plan 8,000 notifications /month" at bounding box center [230, 392] width 247 height 228
click at [591, 192] on div "Monthly" at bounding box center [607, 185] width 45 height 25
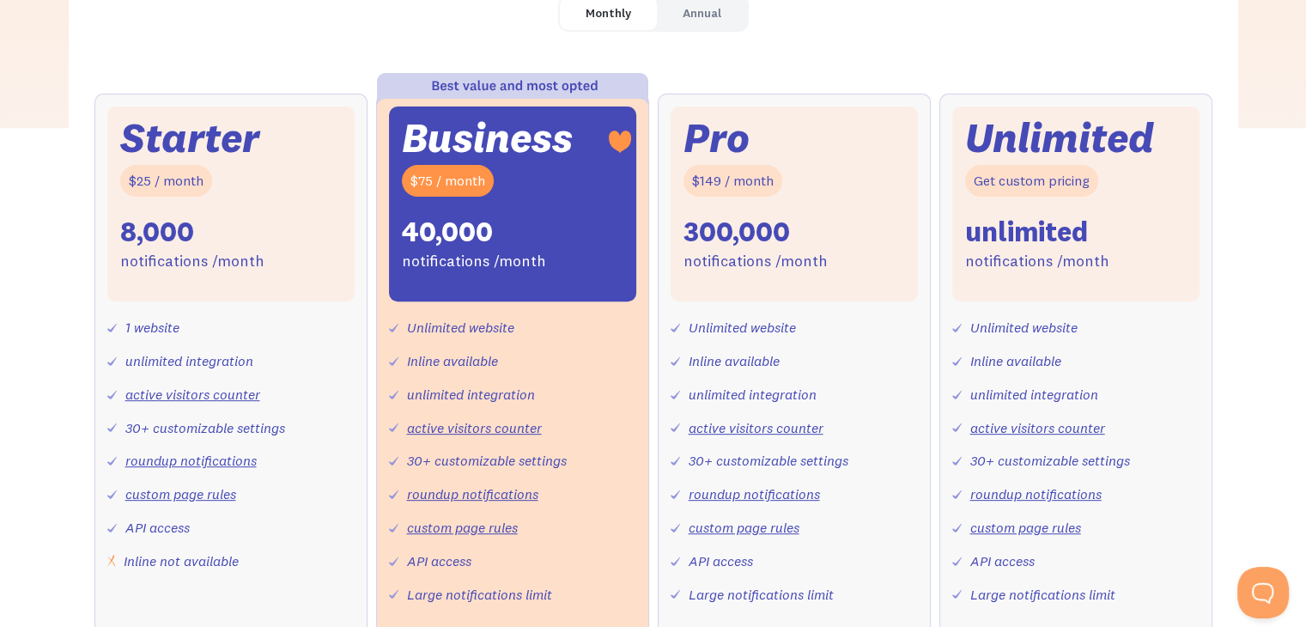
scroll to position [515, 0]
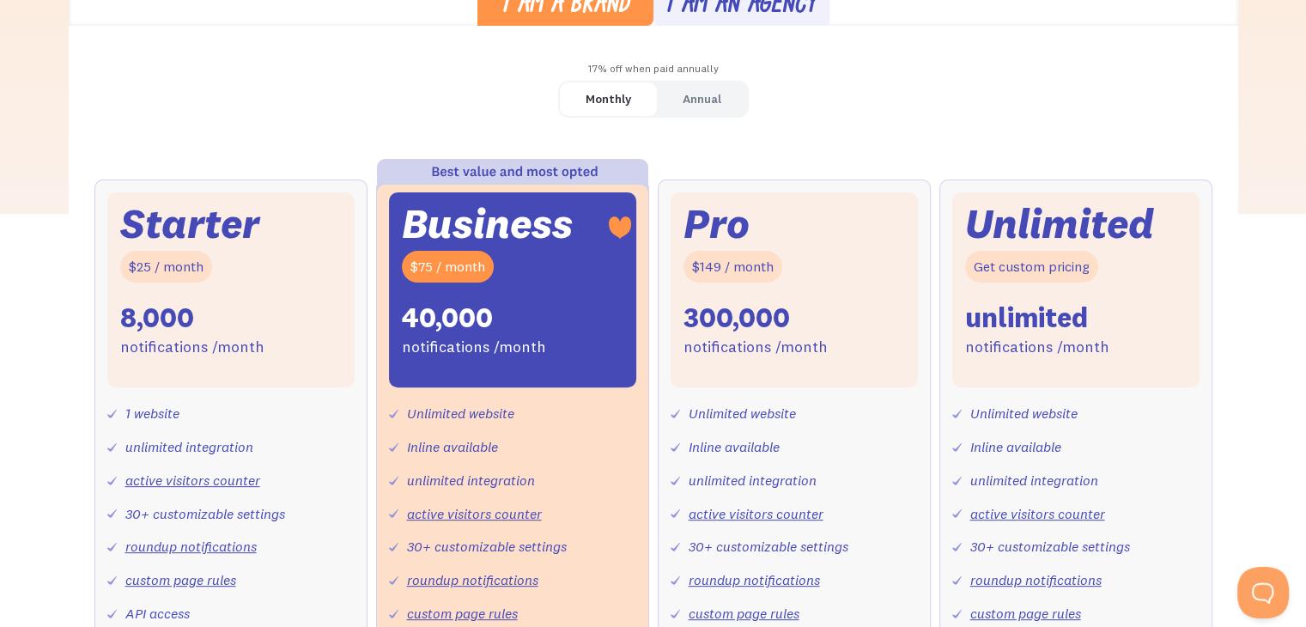
click at [683, 83] on link "Annual" at bounding box center [702, 98] width 90 height 33
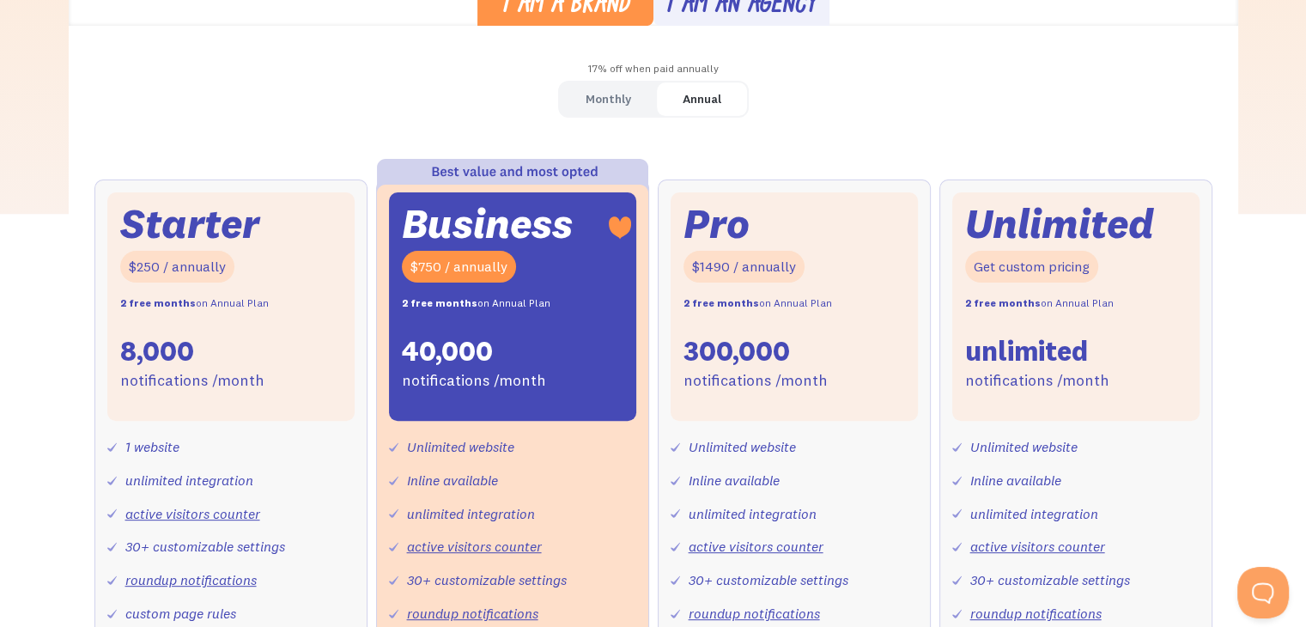
click at [609, 104] on div "Monthly" at bounding box center [607, 99] width 45 height 25
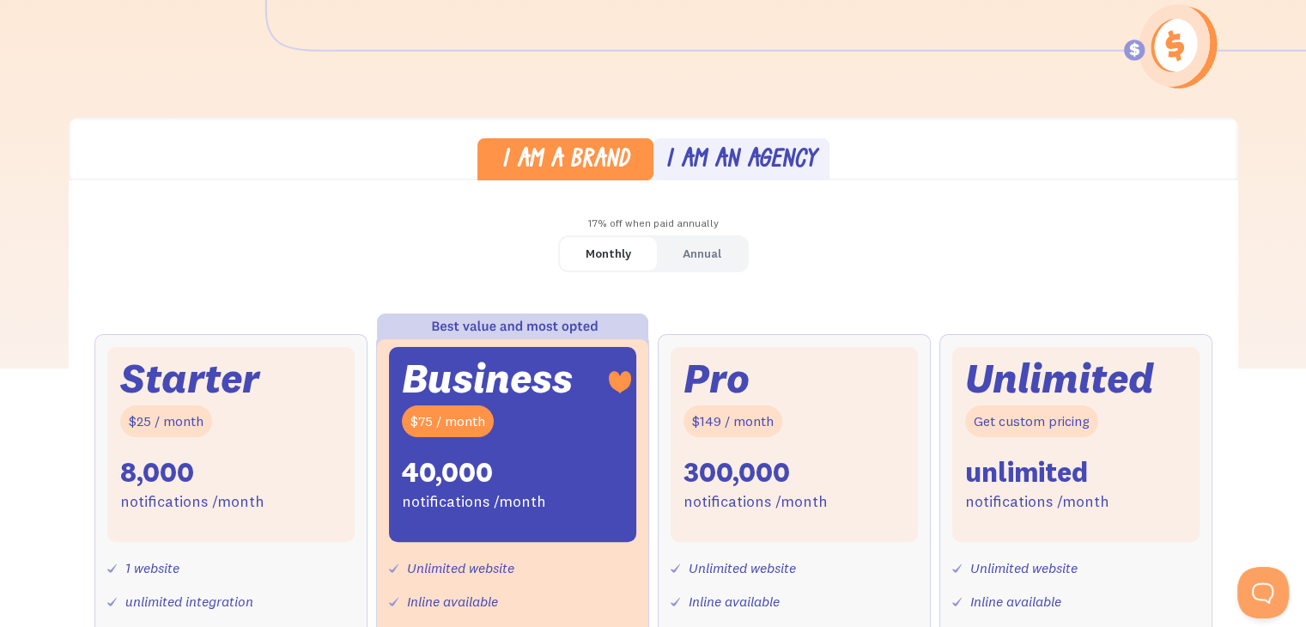
scroll to position [343, 0]
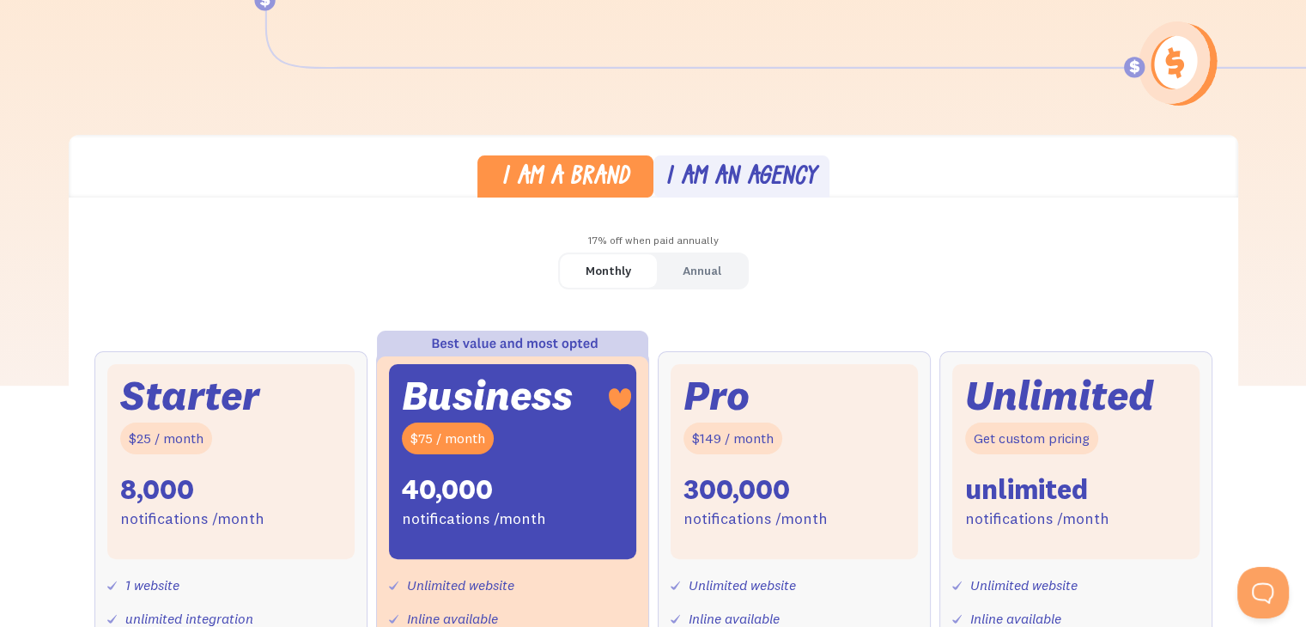
click at [730, 179] on div "I am an agency" at bounding box center [740, 178] width 151 height 25
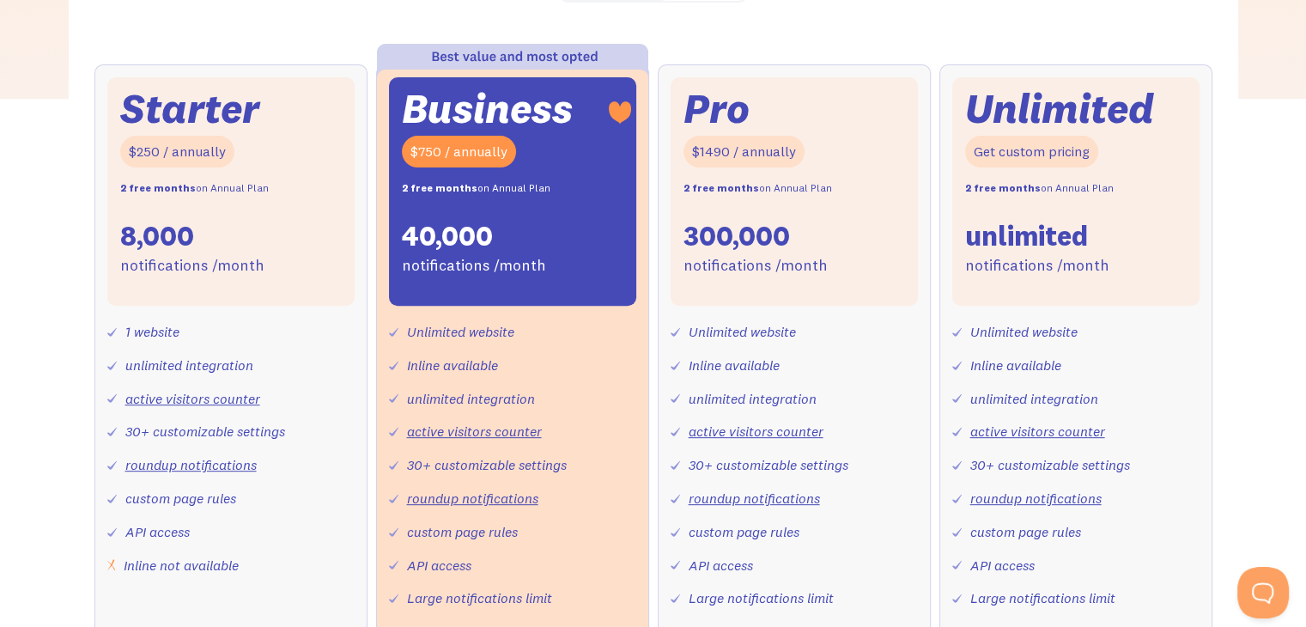
scroll to position [601, 0]
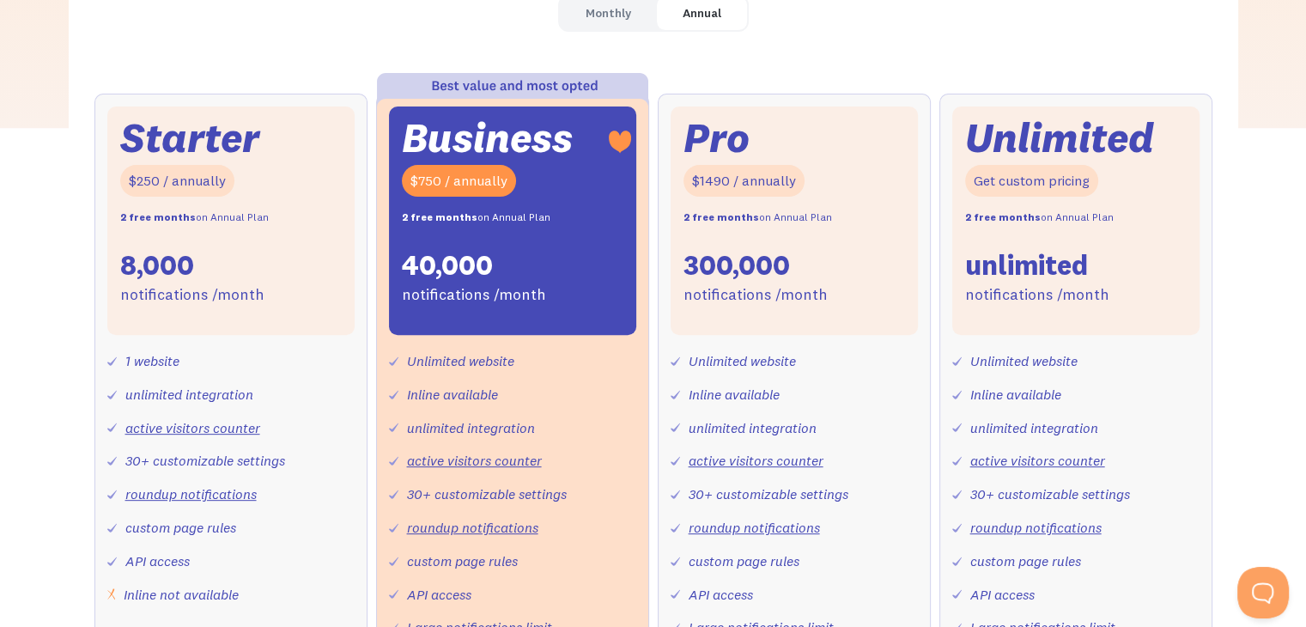
click at [810, 121] on div "Pro $1490 / annually 2 free months on Annual Plan 300,000 notifications /month" at bounding box center [793, 220] width 247 height 228
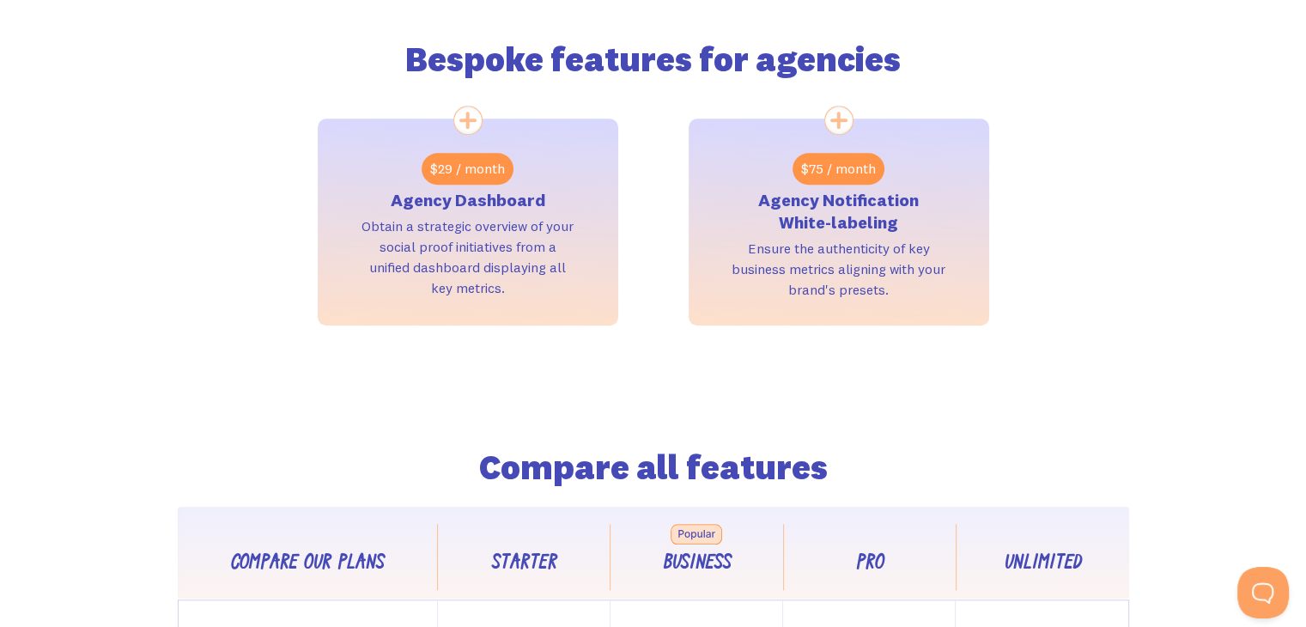
scroll to position [1373, 0]
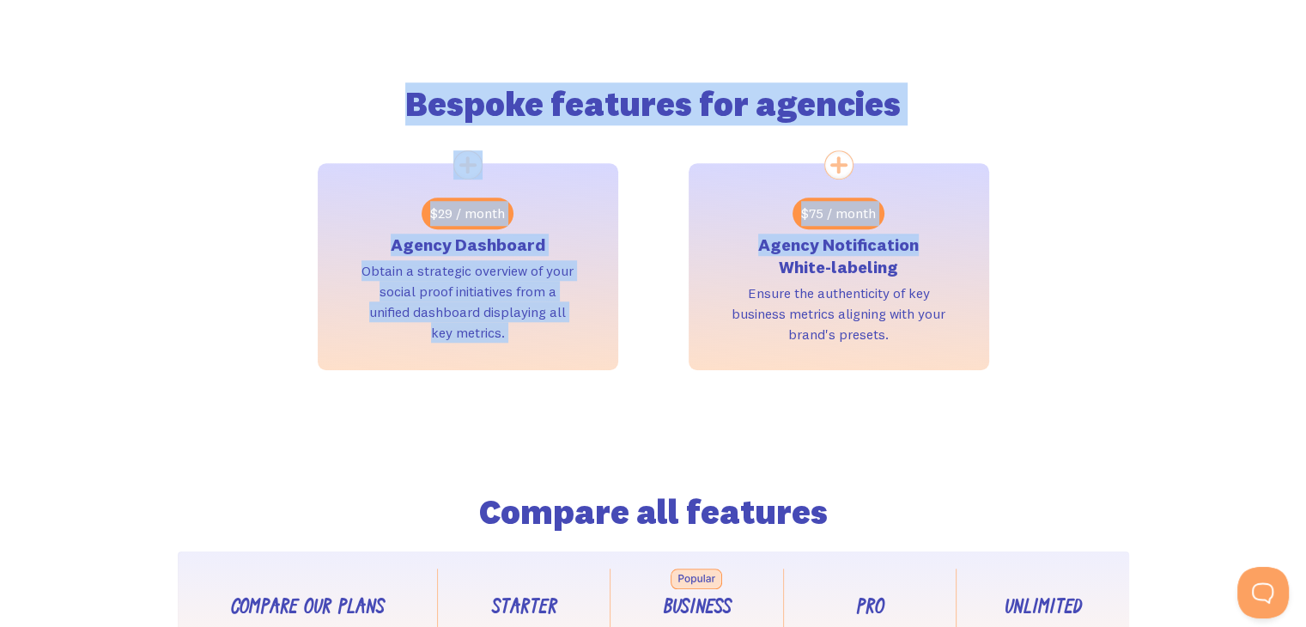
drag, startPoint x: 408, startPoint y: 80, endPoint x: 934, endPoint y: 135, distance: 529.1
click at [945, 136] on div "Bespoke features for agencies $29 / month Agency Dashboard Obtain a strategic o…" at bounding box center [653, 190] width 1118 height 357
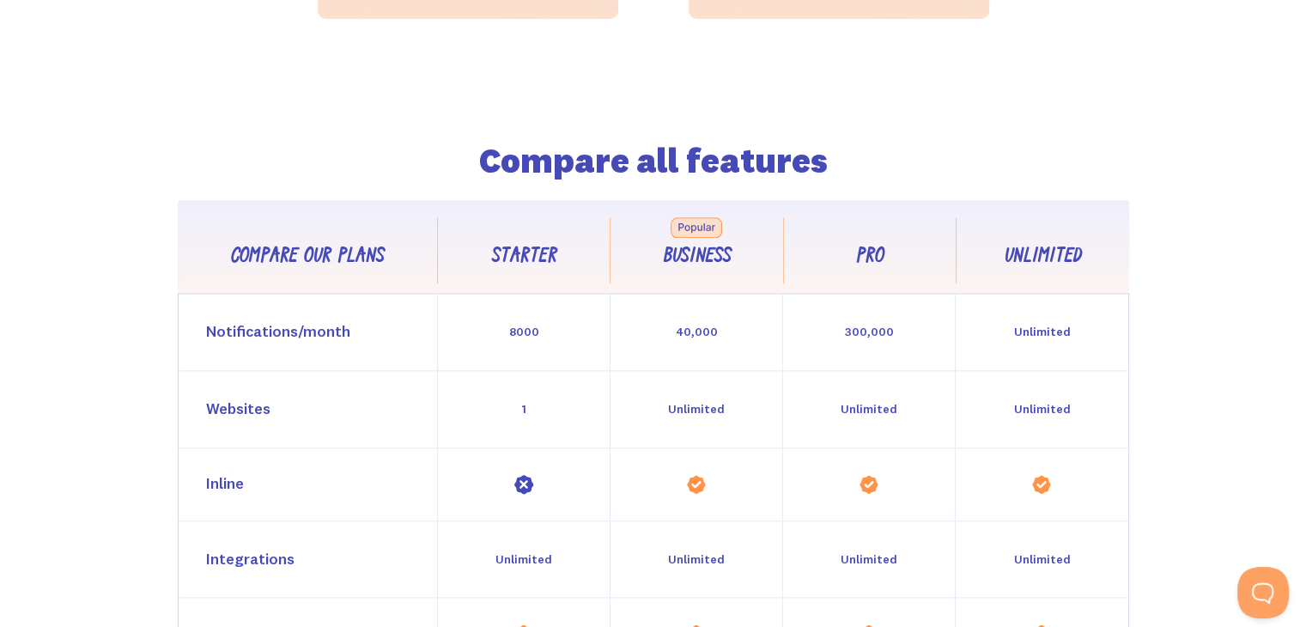
scroll to position [1717, 0]
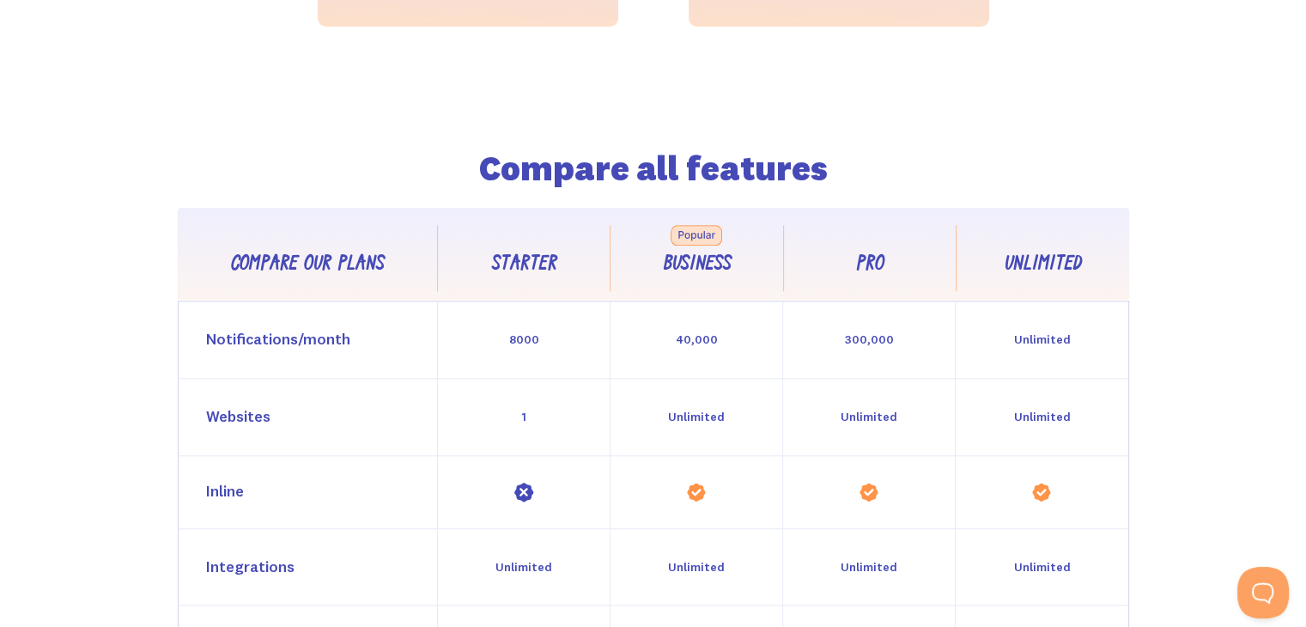
click at [810, 84] on div "Compare all features Compare our plans Starter Business Pro Unlimited Feature C…" at bounding box center [653, 499] width 1071 height 944
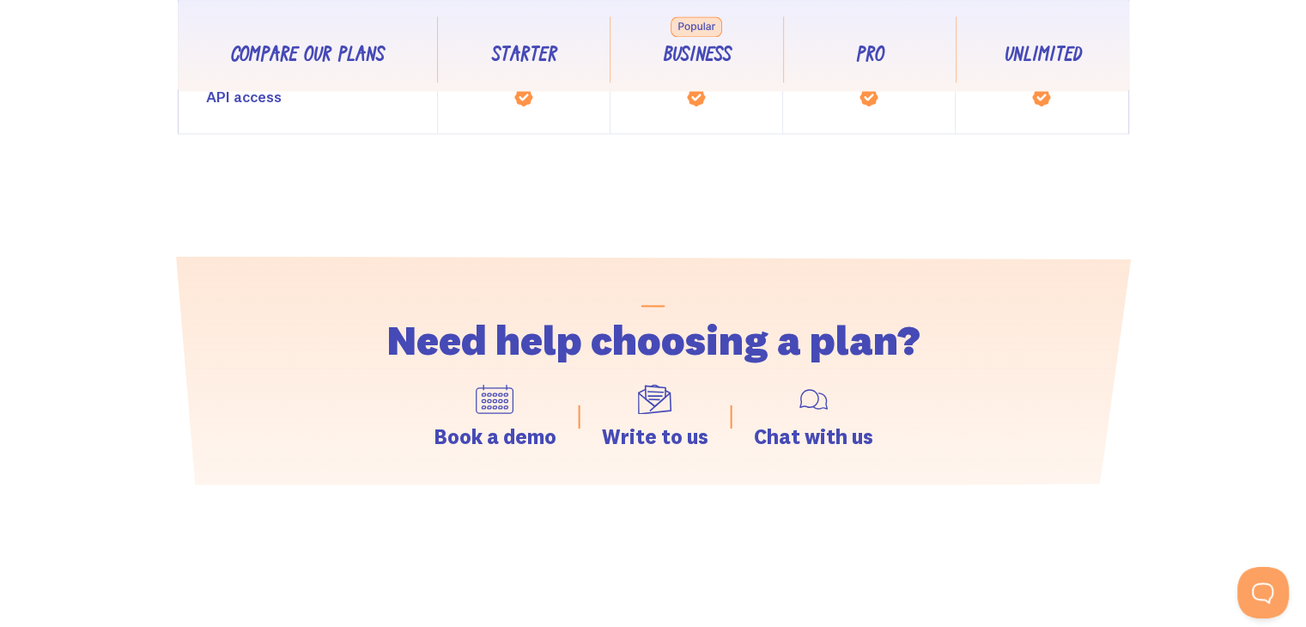
scroll to position [2747, 0]
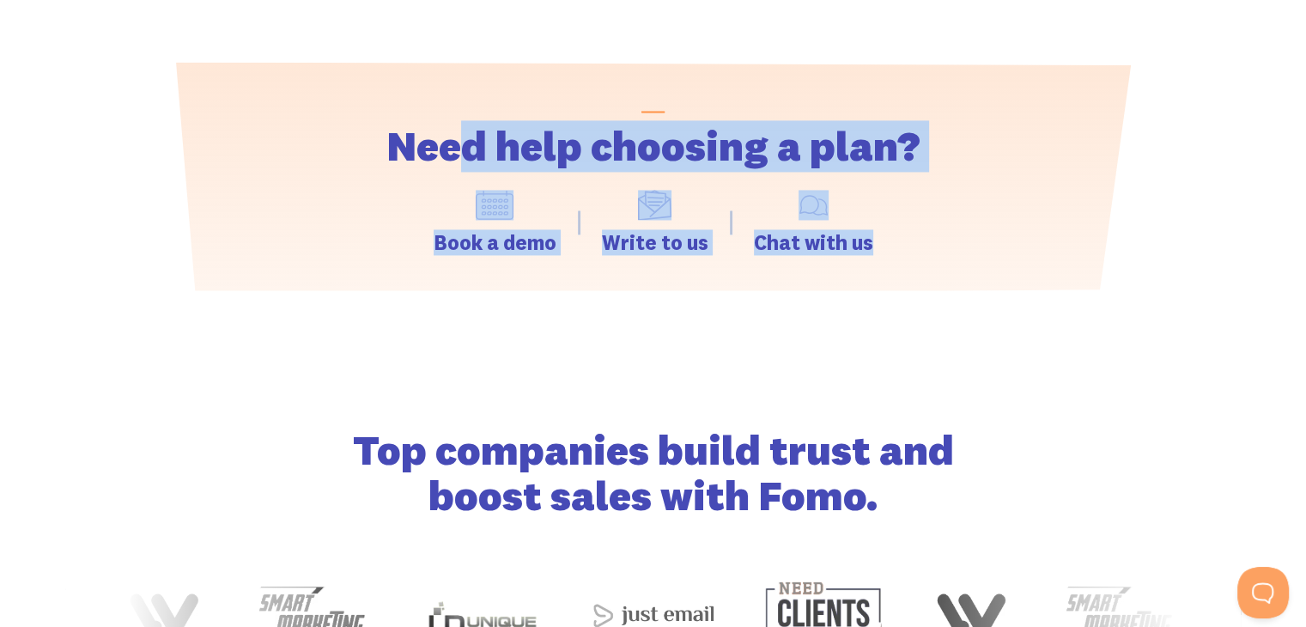
drag, startPoint x: 465, startPoint y: 120, endPoint x: 963, endPoint y: 233, distance: 510.4
click at [963, 233] on div "Need help choosing a plan? Book a demo Write to us Chat with us" at bounding box center [652, 176] width 859 height 228
click at [959, 233] on div "Book a demo Write to us Chat with us" at bounding box center [652, 222] width 859 height 65
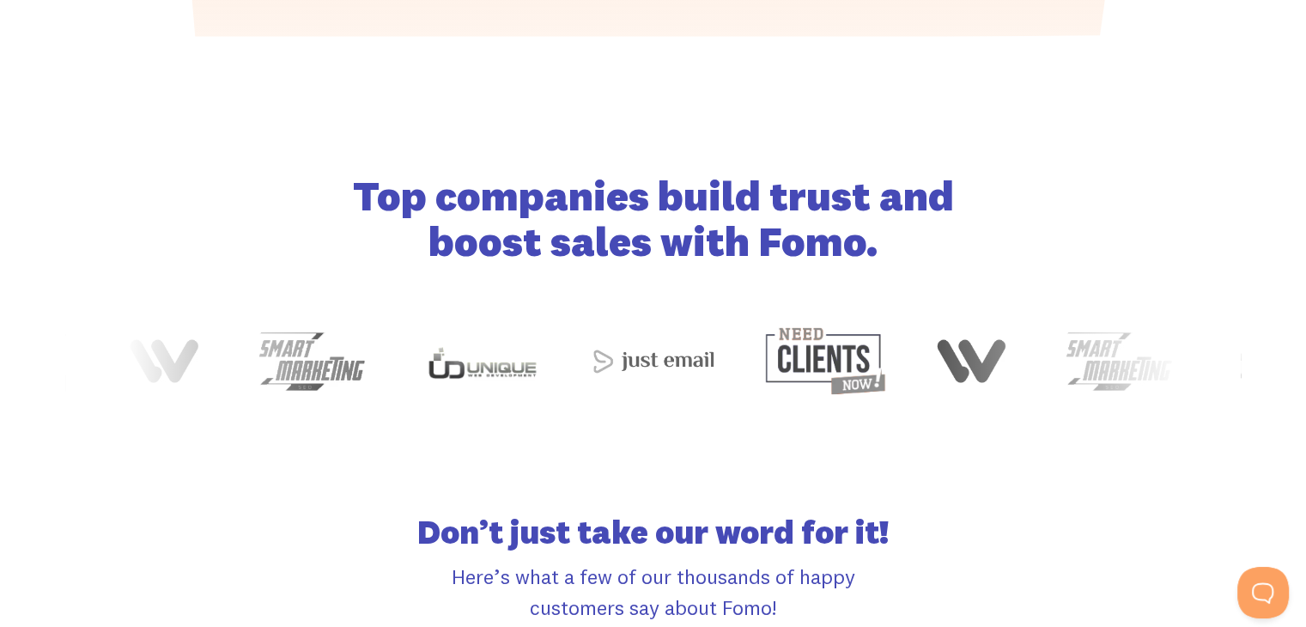
scroll to position [3004, 0]
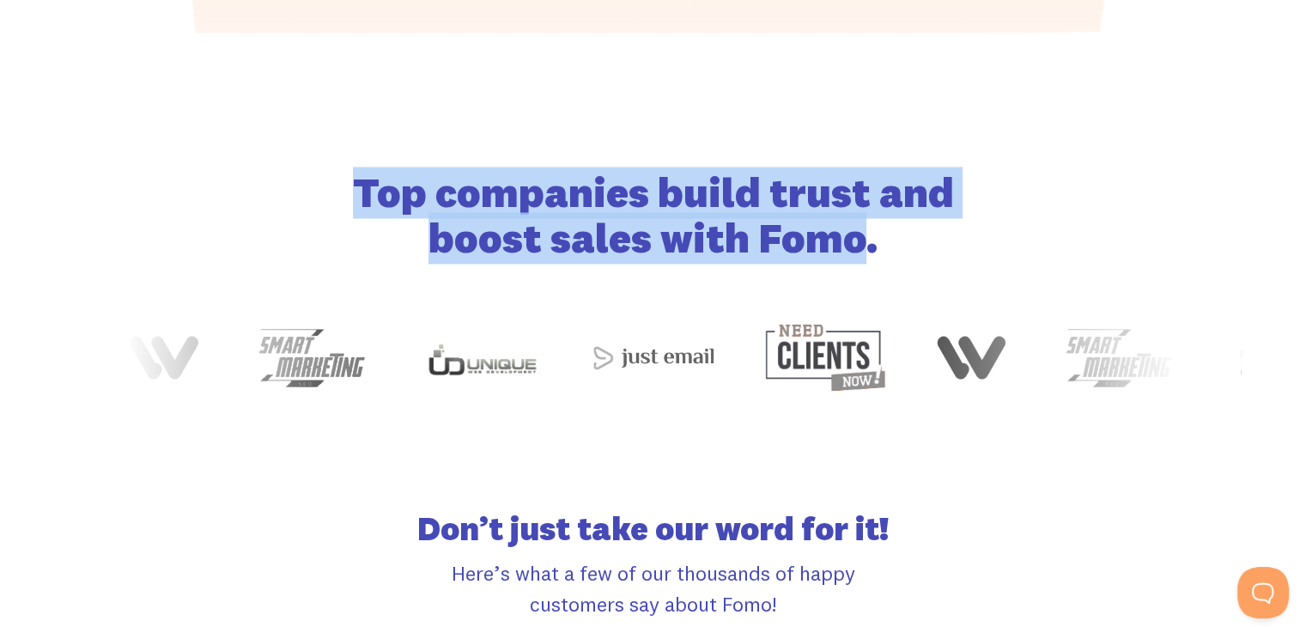
drag, startPoint x: 792, startPoint y: 252, endPoint x: 16, endPoint y: 125, distance: 786.2
click at [16, 125] on div "Top companies build trust and boost sales with Fomo." at bounding box center [653, 280] width 1306 height 494
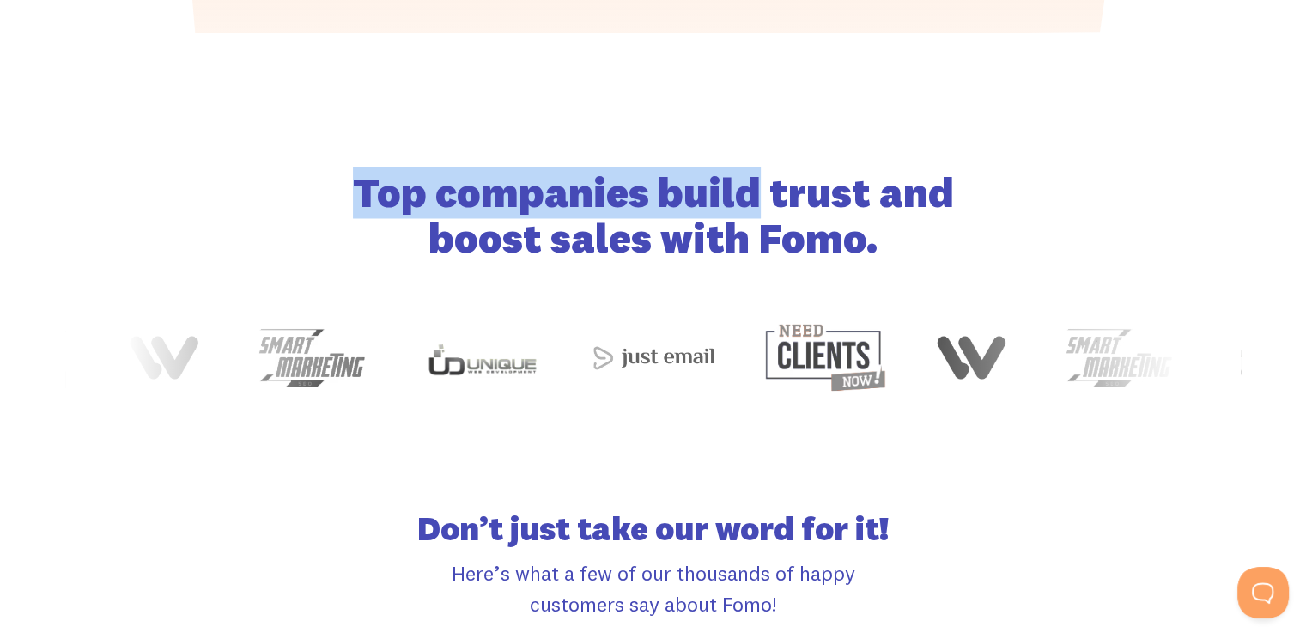
drag, startPoint x: 21, startPoint y: 127, endPoint x: 687, endPoint y: 175, distance: 667.9
click at [687, 175] on div "Top companies build trust and boost sales with Fomo." at bounding box center [653, 280] width 1306 height 494
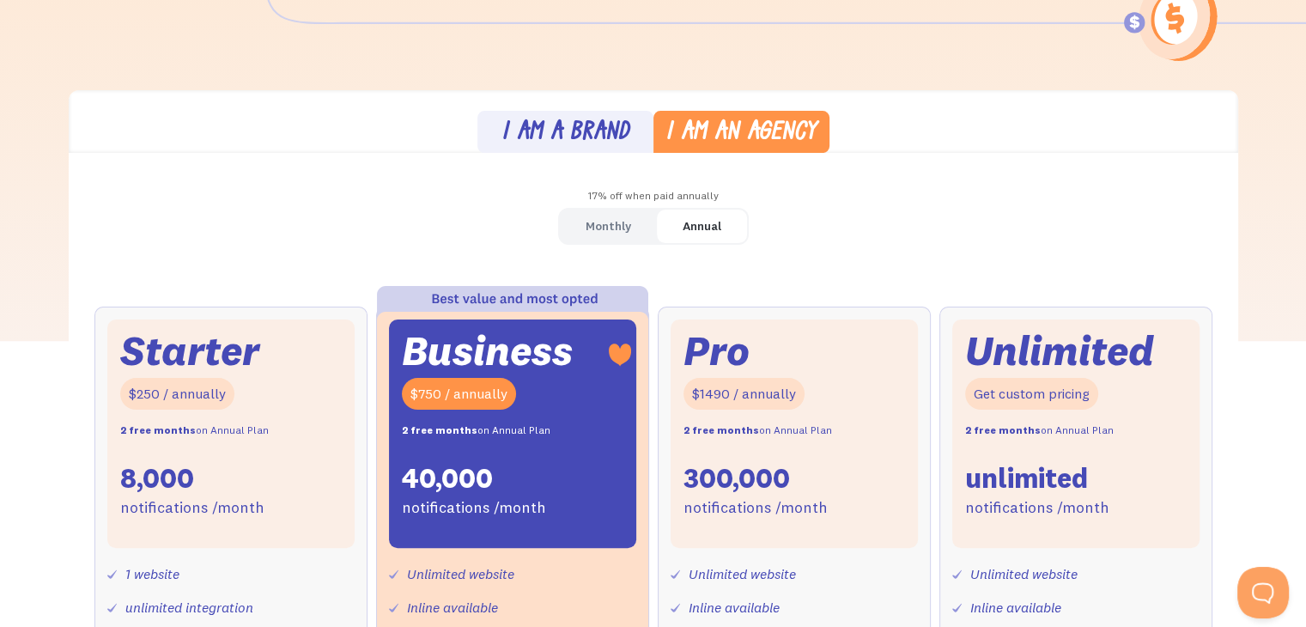
scroll to position [172, 0]
